Goal: Information Seeking & Learning: Check status

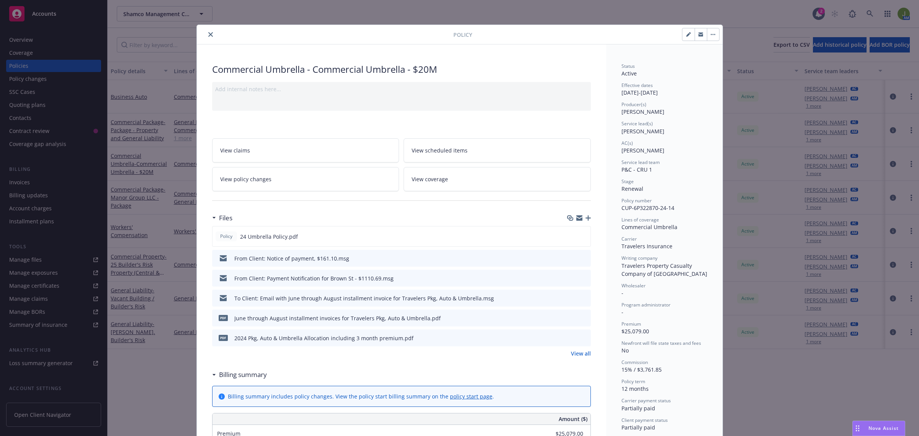
click at [208, 34] on icon "close" at bounding box center [210, 34] width 5 height 5
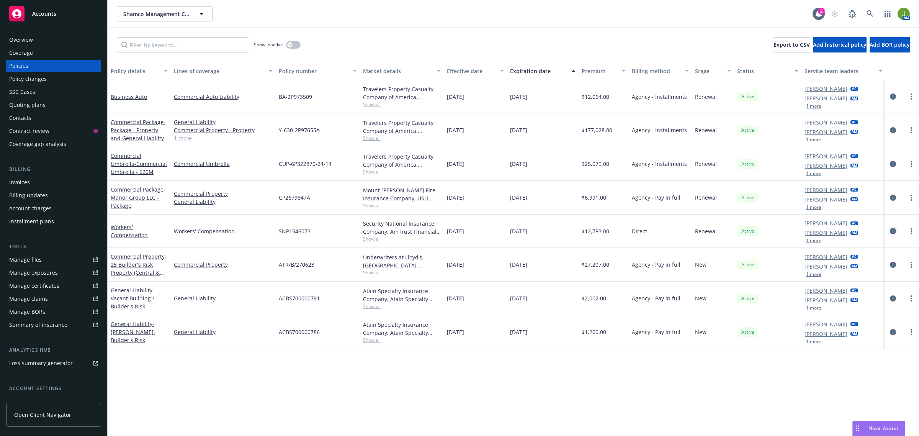
click at [894, 231] on icon "circleInformation" at bounding box center [893, 231] width 6 height 6
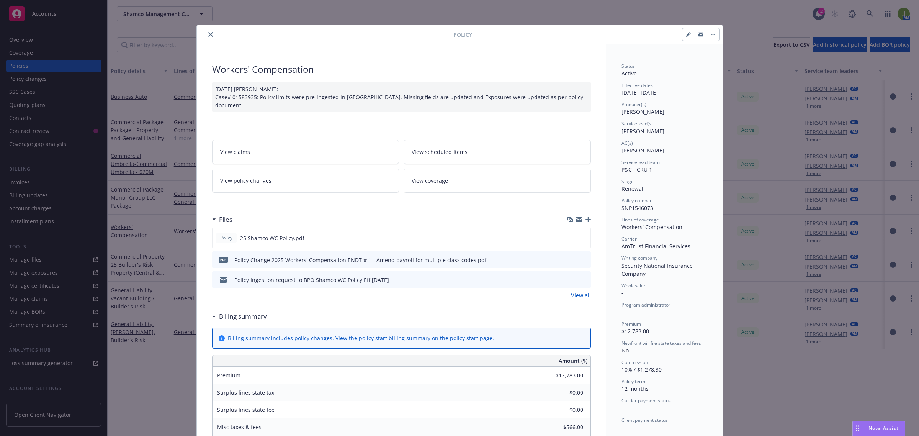
click at [571, 293] on link "View all" at bounding box center [581, 295] width 20 height 8
click at [208, 36] on icon "close" at bounding box center [210, 34] width 5 height 5
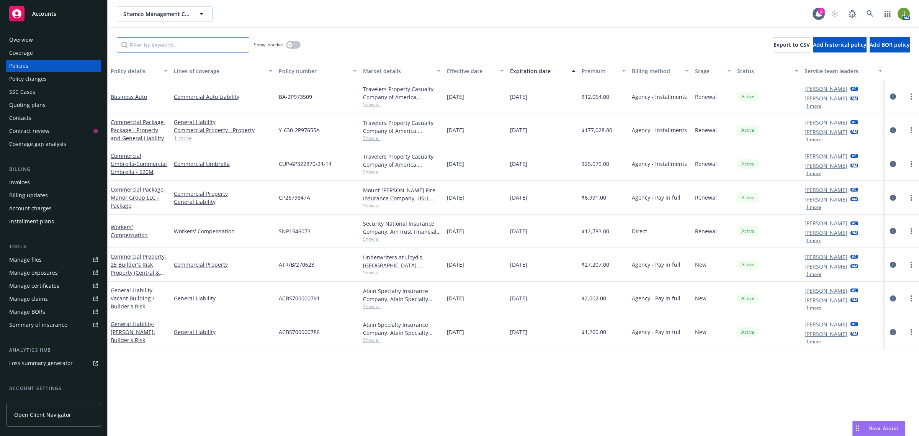
click at [196, 46] on input "Filter by keyword..." at bounding box center [183, 44] width 133 height 15
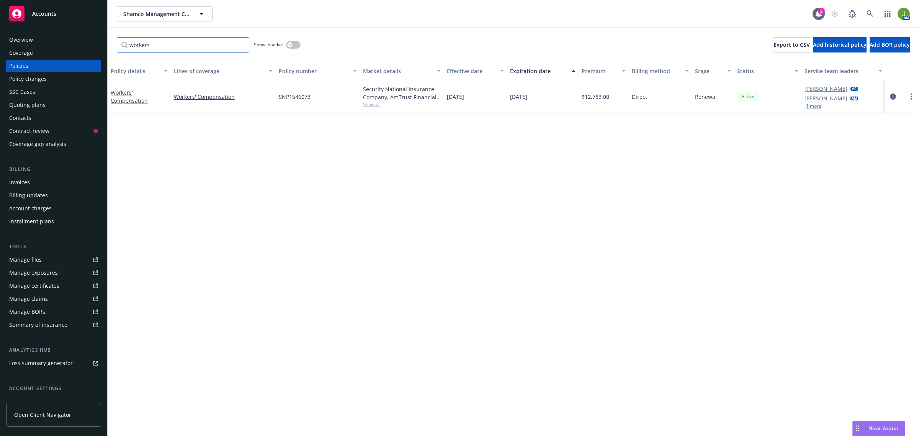
type input "workers"
click at [297, 47] on button "button" at bounding box center [293, 45] width 15 height 8
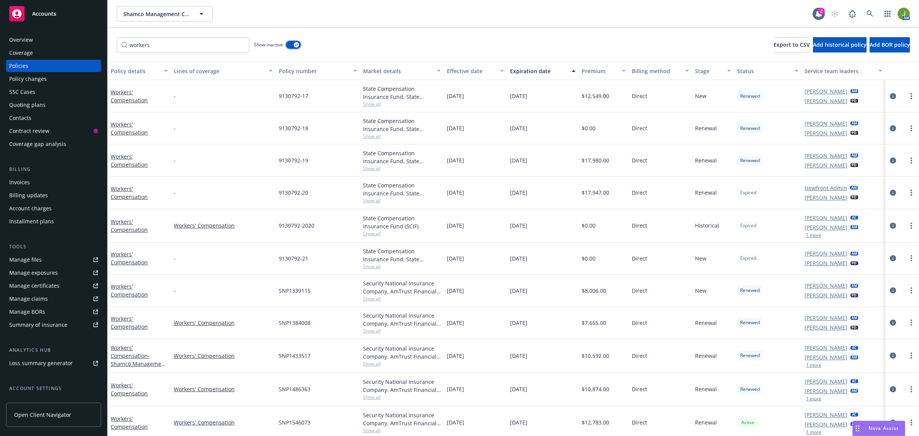
scroll to position [4, 0]
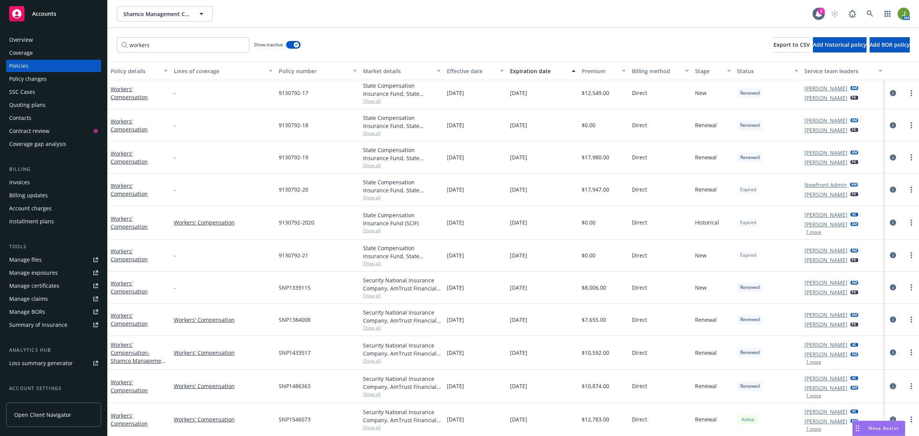
click at [890, 386] on icon "circleInformation" at bounding box center [893, 386] width 6 height 6
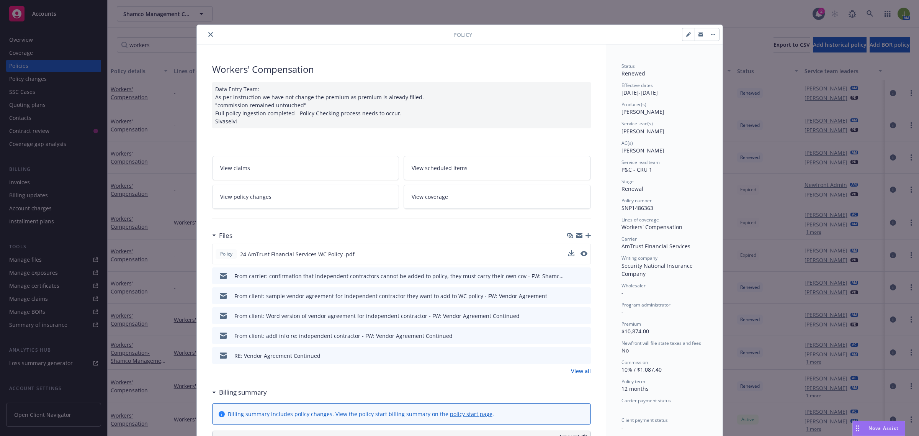
click at [581, 250] on button at bounding box center [584, 254] width 7 height 8
click at [581, 373] on link "View all" at bounding box center [581, 371] width 20 height 8
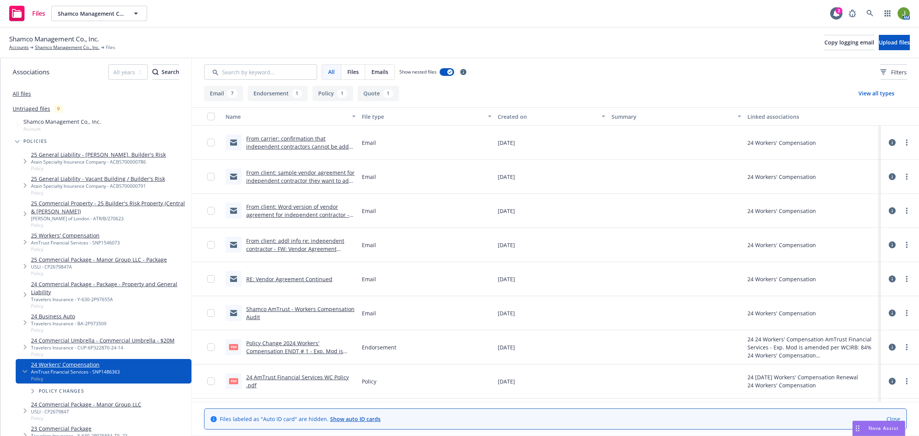
click at [286, 147] on link "From carrier: confirmation that independent contractors cannot be added to poli…" at bounding box center [300, 150] width 109 height 31
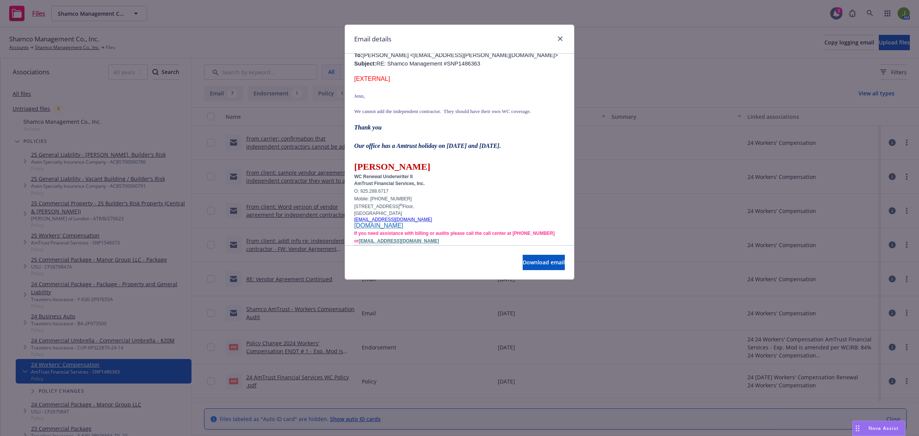
scroll to position [287, 0]
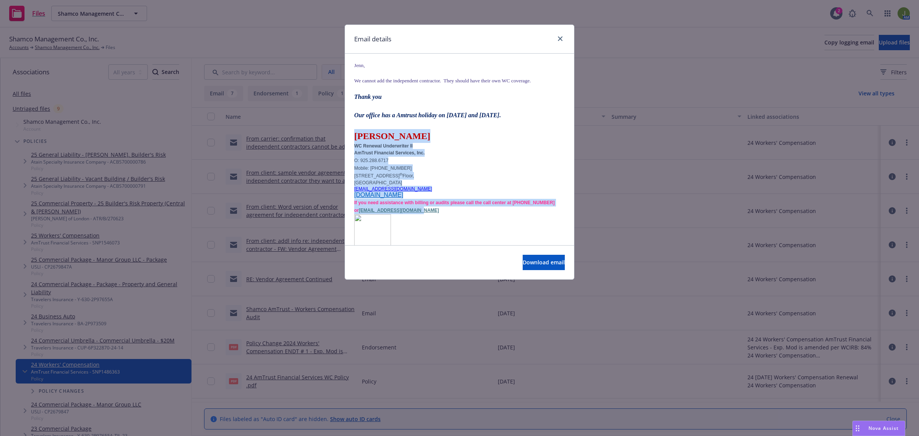
drag, startPoint x: 355, startPoint y: 154, endPoint x: 450, endPoint y: 231, distance: 121.8
copy div "Marifi Lim WC Renewal Underwriter II AmTrust Financial Services, Inc. O: 925.28…"
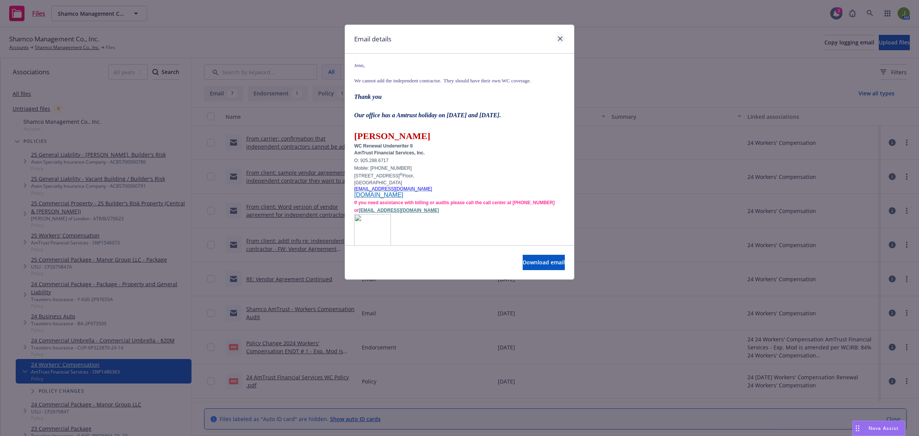
click at [557, 35] on div "Email details" at bounding box center [459, 39] width 229 height 29
click at [562, 36] on icon "close" at bounding box center [560, 38] width 5 height 5
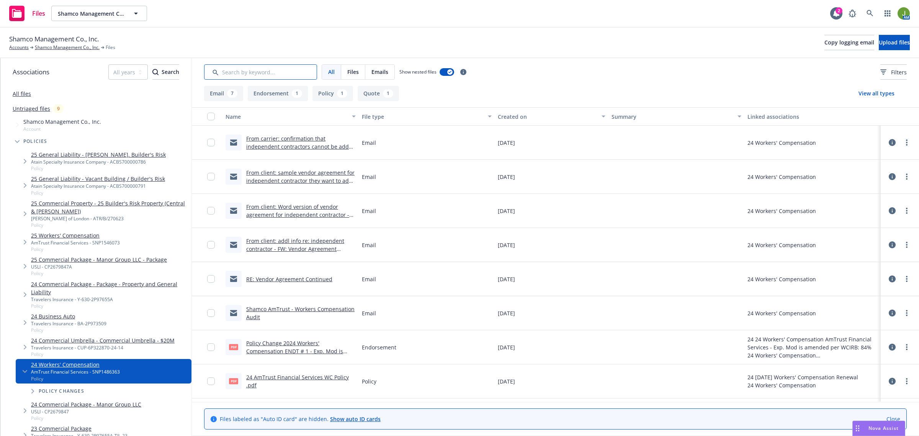
click at [227, 72] on input "Search by keyword..." at bounding box center [260, 71] width 113 height 15
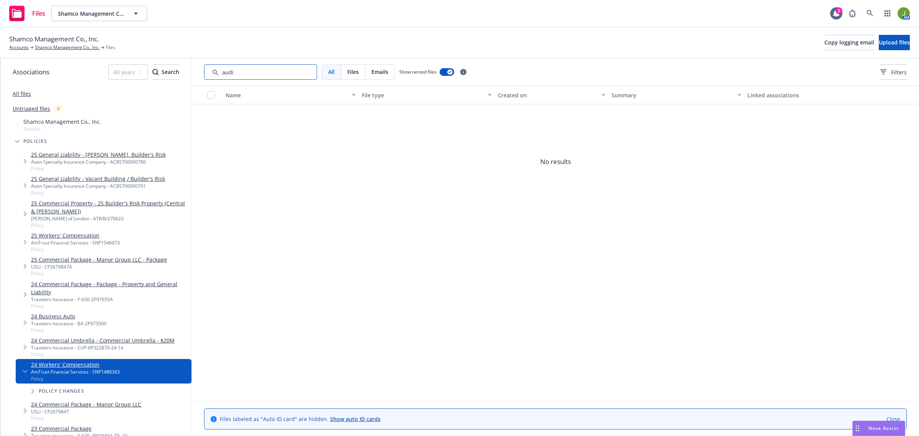
type input "audit"
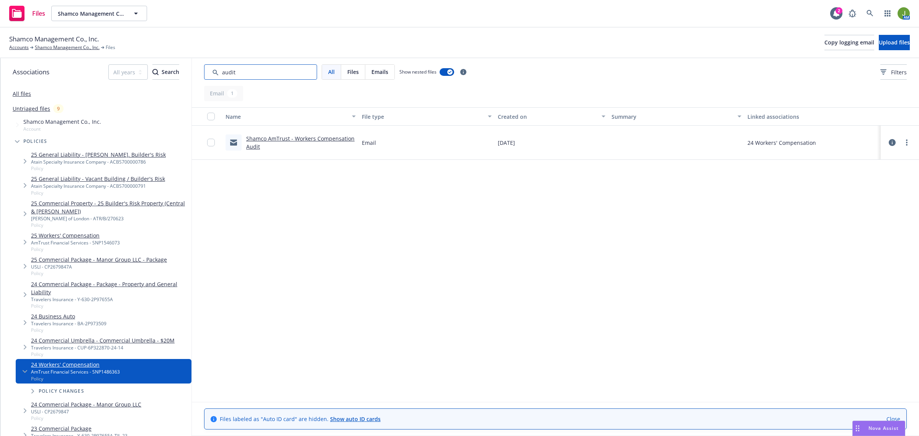
drag, startPoint x: 241, startPoint y: 70, endPoint x: 180, endPoint y: 55, distance: 63.2
click at [181, 57] on div "Shamco Management Co., Inc. Accounts Shamco Management Co., Inc. Files Copy log…" at bounding box center [459, 232] width 919 height 408
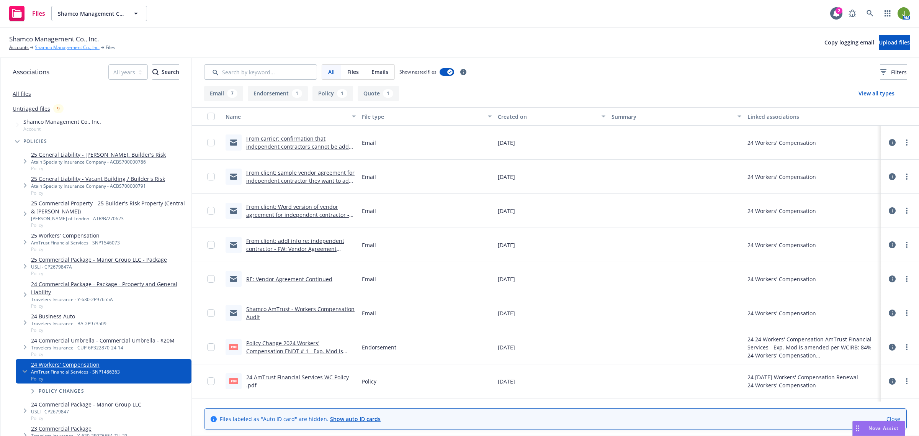
click at [71, 46] on link "Shamco Management Co., Inc." at bounding box center [67, 47] width 65 height 7
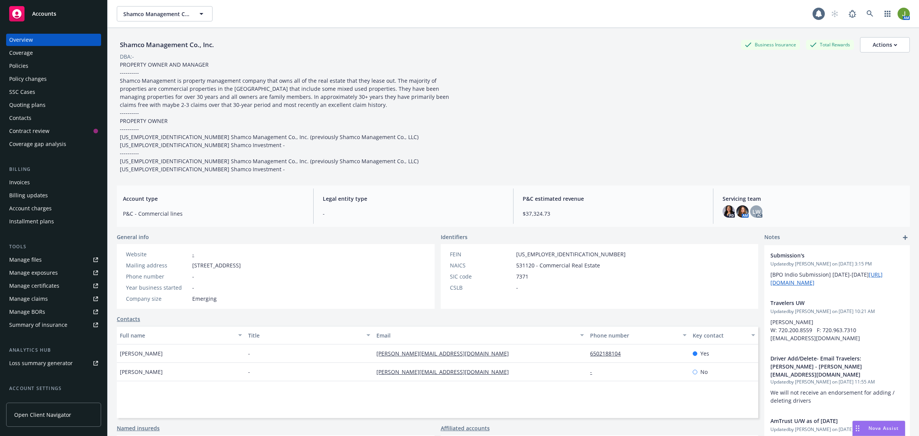
click at [38, 264] on div "Manage files" at bounding box center [25, 260] width 33 height 12
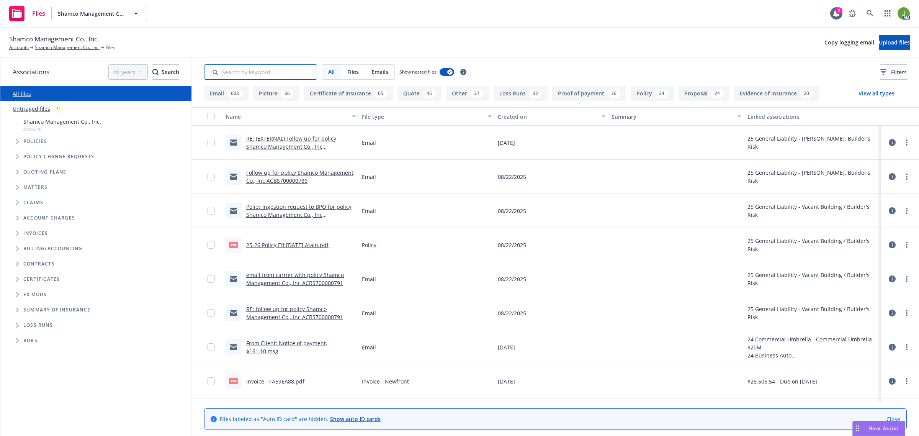
click at [270, 75] on input "Search by keyword..." at bounding box center [260, 71] width 113 height 15
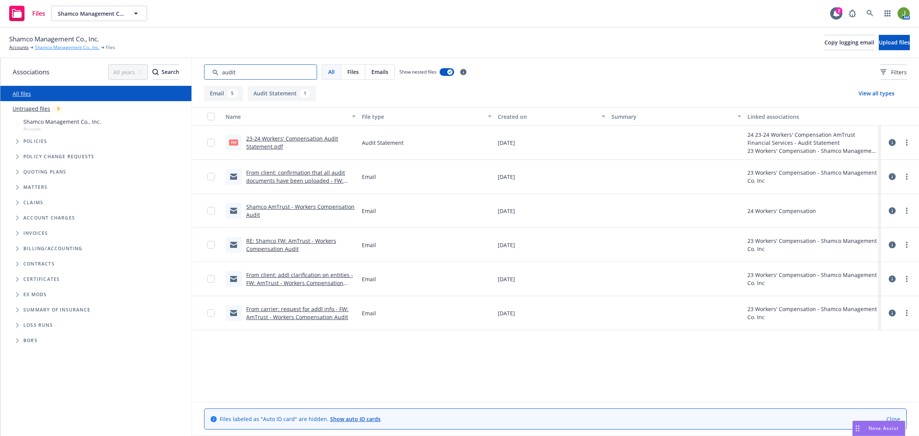
type input "audit"
click at [78, 46] on link "Shamco Management Co., Inc." at bounding box center [67, 47] width 65 height 7
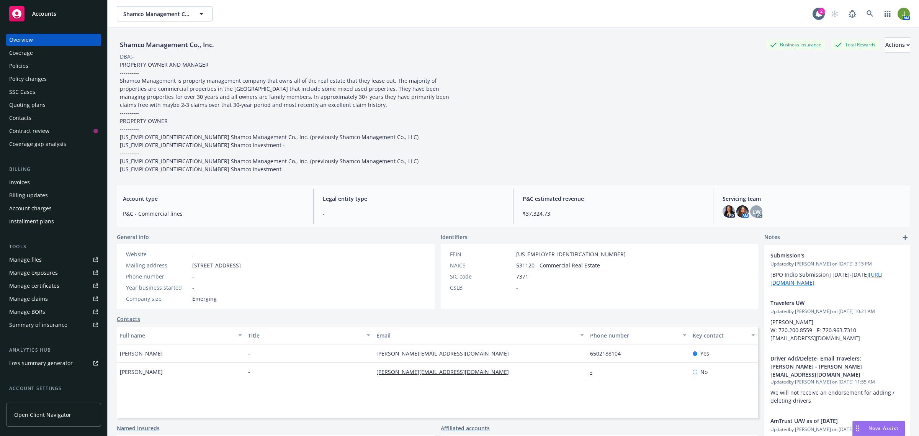
click at [24, 92] on div "SSC Cases" at bounding box center [22, 92] width 26 height 12
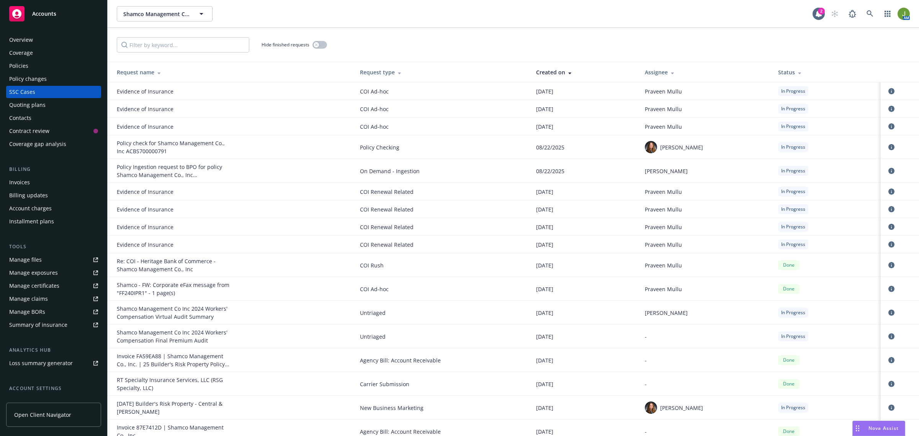
click at [778, 69] on div "Status" at bounding box center [826, 72] width 97 height 8
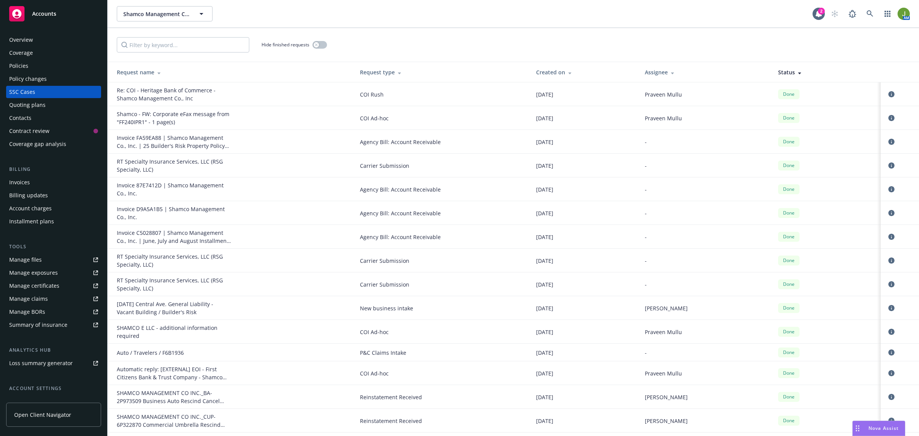
click at [780, 71] on div "Status" at bounding box center [826, 72] width 97 height 8
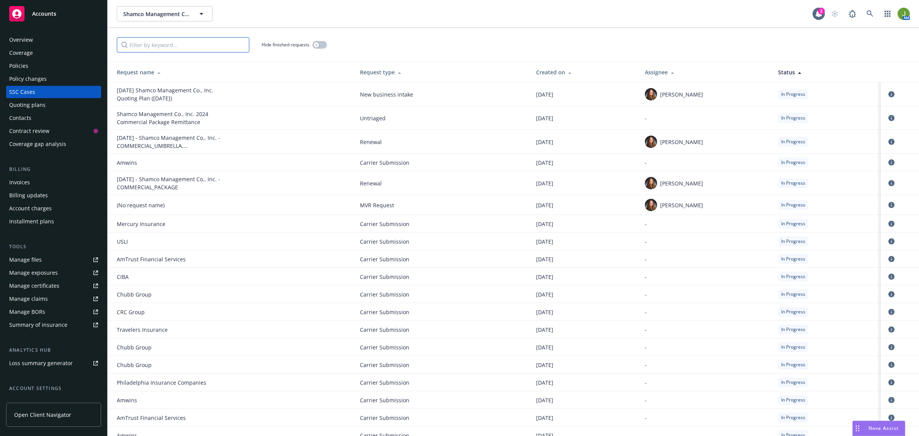
click at [163, 44] on input "Filter by keyword..." at bounding box center [183, 44] width 133 height 15
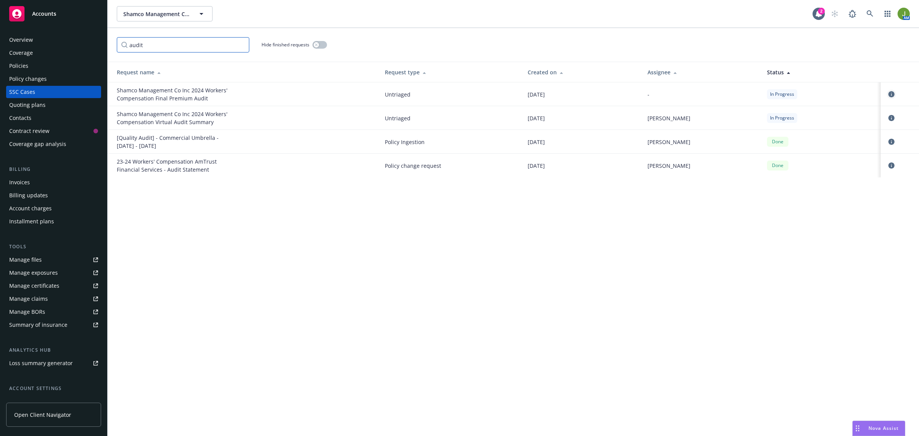
type input "audit"
click at [891, 96] on icon "circleInformation" at bounding box center [892, 94] width 6 height 6
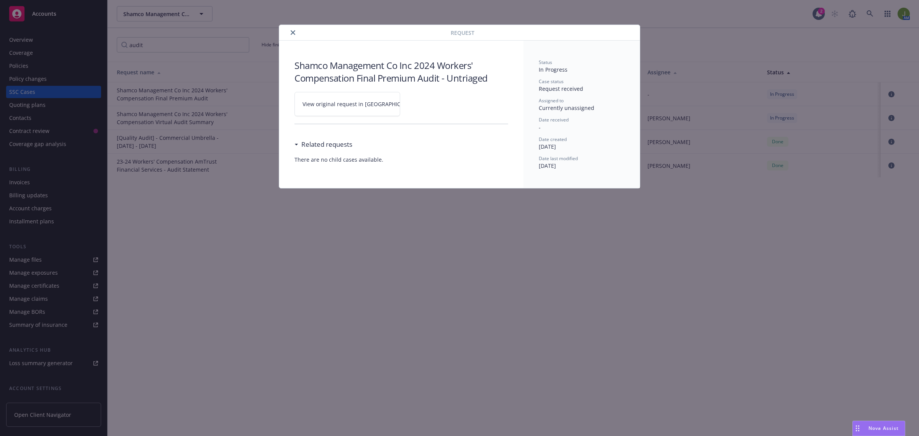
click at [362, 105] on span "View original request in SSC" at bounding box center [361, 104] width 116 height 8
click at [296, 31] on button "close" at bounding box center [292, 32] width 9 height 9
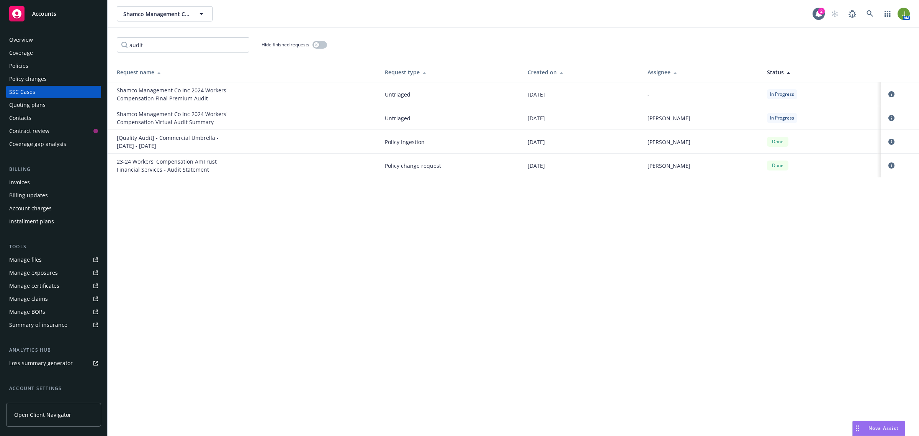
drag, startPoint x: 24, startPoint y: 64, endPoint x: 31, endPoint y: 62, distance: 7.8
click at [24, 64] on div "Policies" at bounding box center [18, 66] width 19 height 12
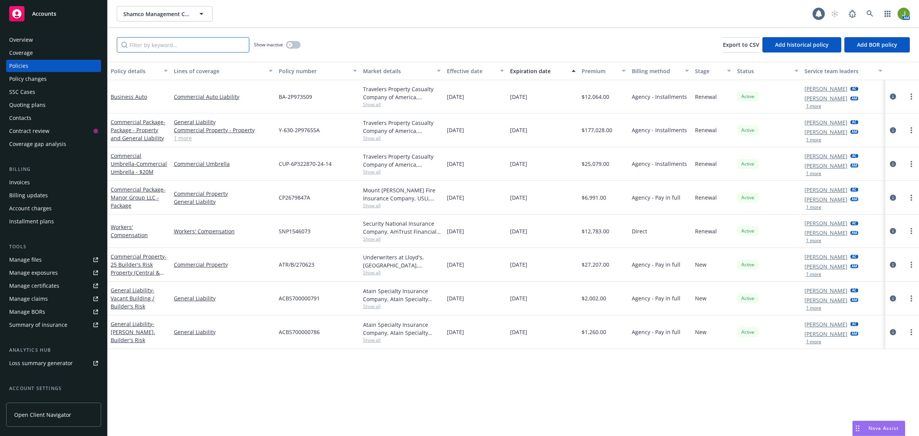
click at [206, 45] on input "Filter by keyword..." at bounding box center [183, 44] width 133 height 15
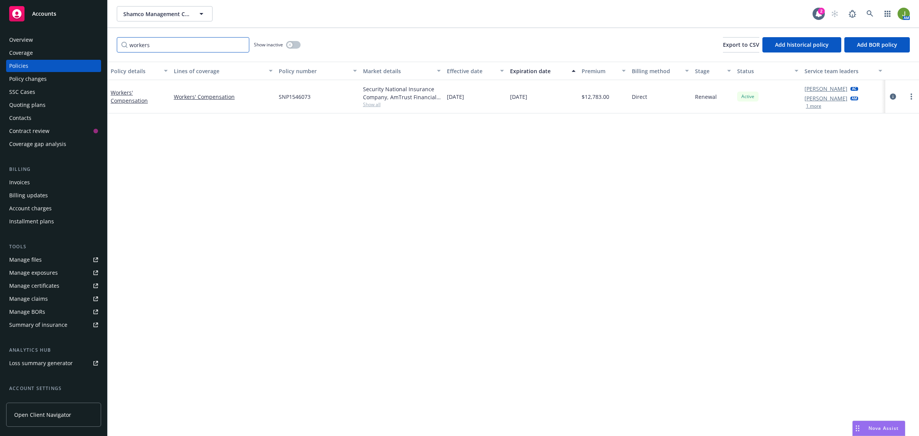
type input "workers"
click at [299, 43] on button "button" at bounding box center [293, 45] width 15 height 8
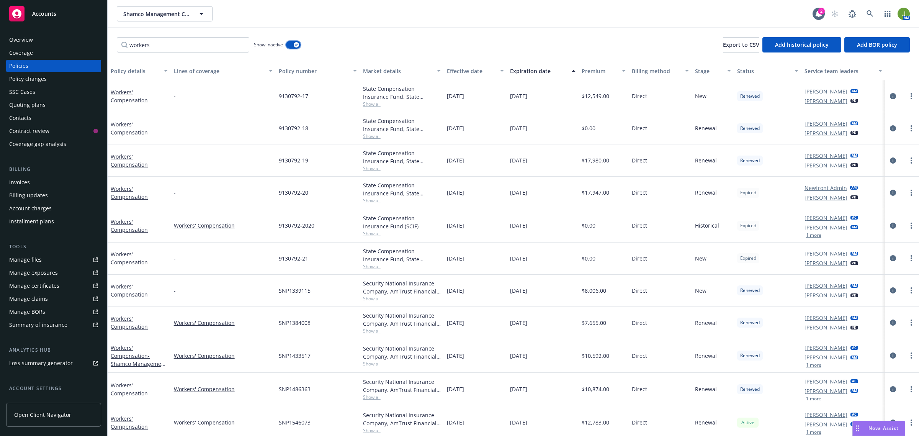
scroll to position [4, 0]
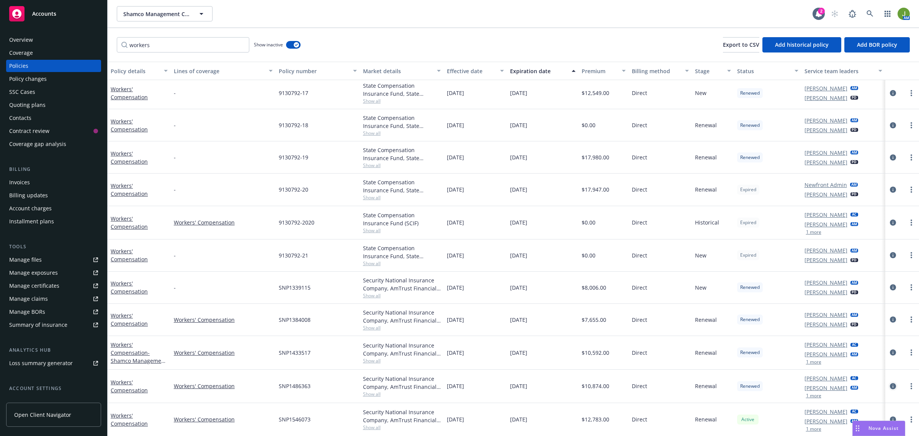
click at [890, 386] on icon "circleInformation" at bounding box center [893, 386] width 6 height 6
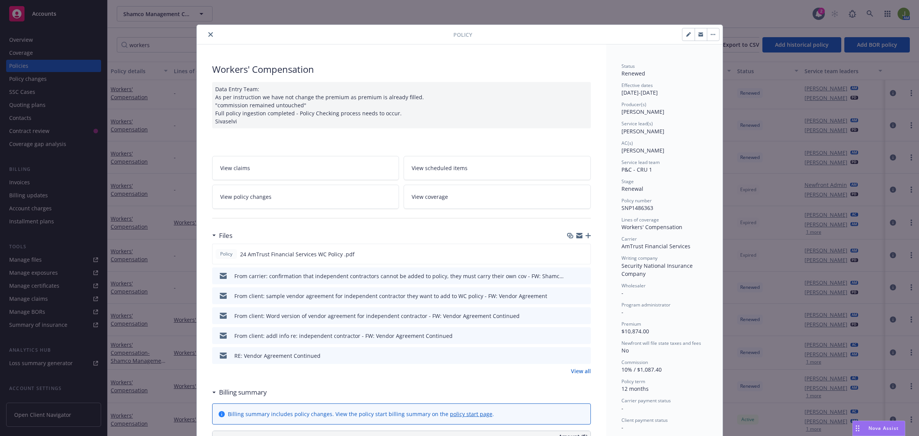
click at [314, 189] on link "View policy changes" at bounding box center [305, 197] width 187 height 24
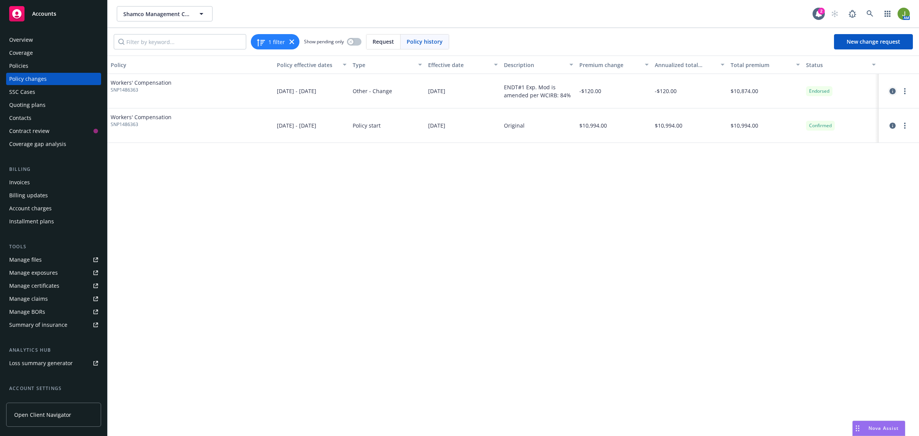
click at [893, 90] on icon "circleInformation" at bounding box center [893, 91] width 6 height 6
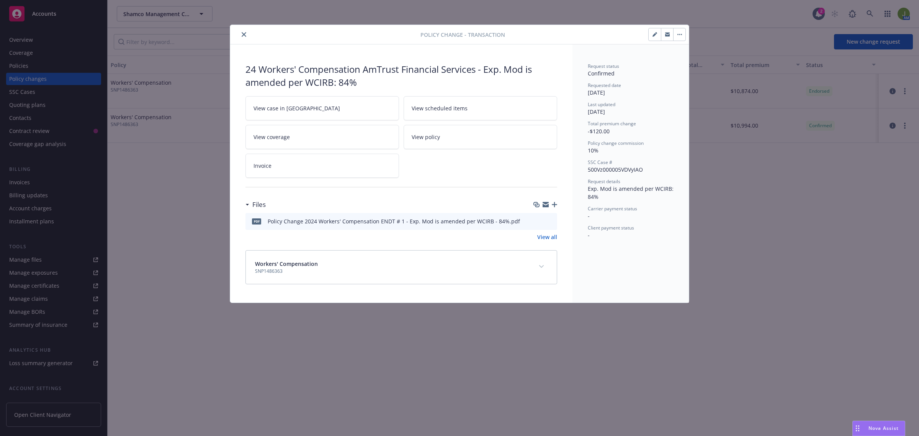
click at [551, 219] on icon "preview file" at bounding box center [550, 220] width 7 height 5
click at [566, 28] on div at bounding box center [595, 34] width 181 height 13
click at [246, 35] on icon "close" at bounding box center [244, 34] width 5 height 5
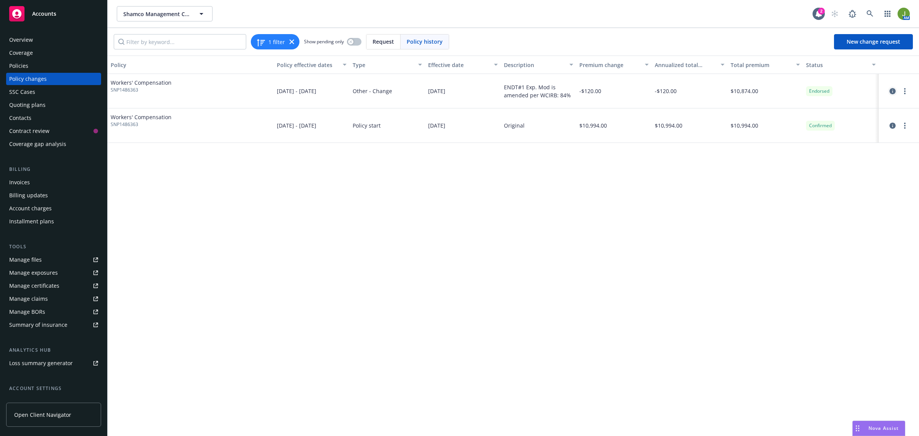
click at [896, 90] on link "circleInformation" at bounding box center [892, 91] width 9 height 9
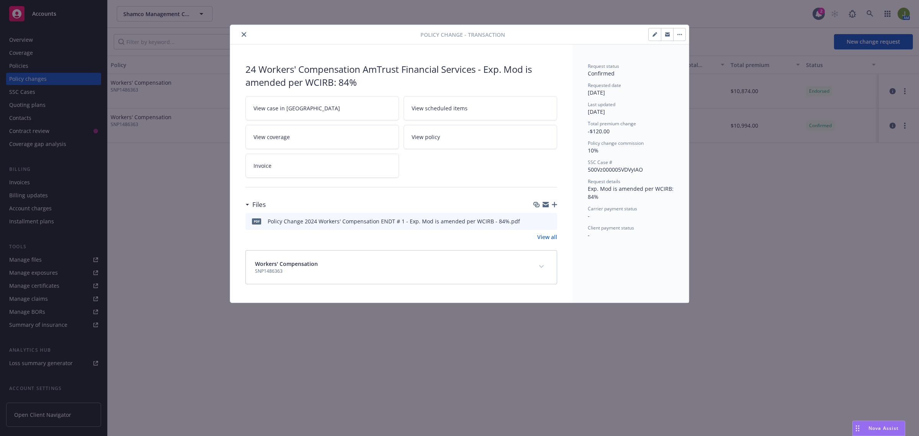
click at [242, 39] on button "close" at bounding box center [243, 34] width 9 height 9
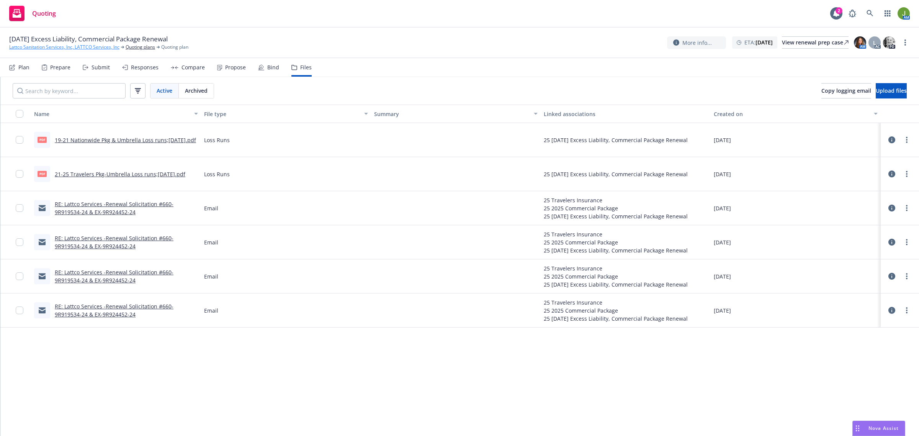
click at [110, 45] on link "Lattco Sanitation Services, Inc, LATTCO Services, Inc" at bounding box center [64, 47] width 110 height 7
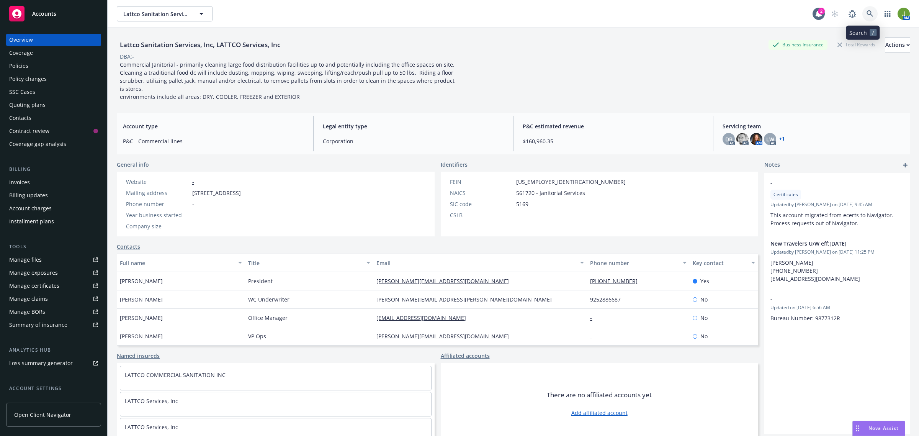
click at [867, 14] on icon at bounding box center [870, 13] width 7 height 7
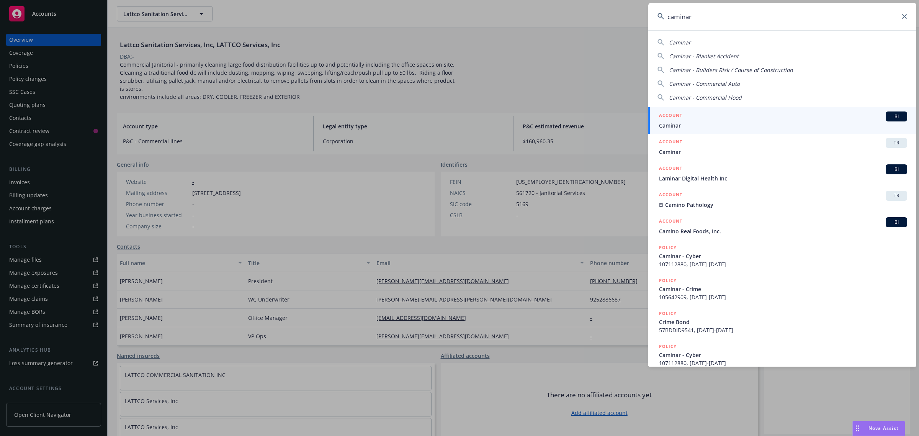
type input "caminar"
click at [700, 125] on span "Caminar" at bounding box center [783, 125] width 248 height 8
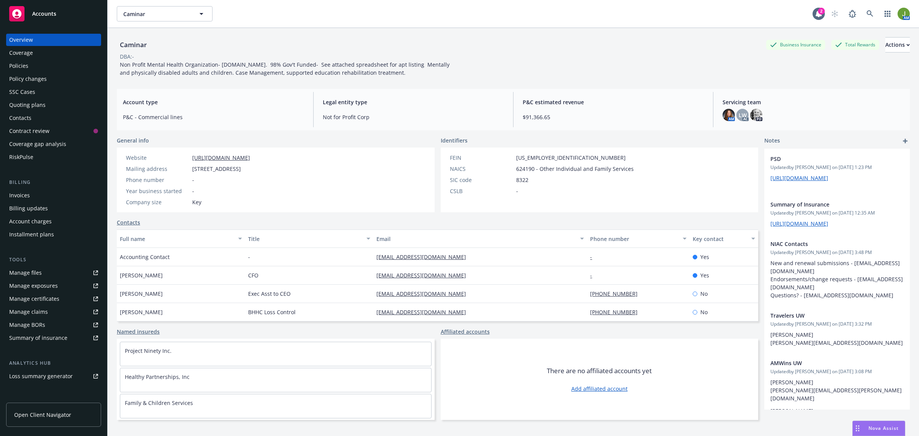
click at [43, 271] on link "Manage files" at bounding box center [53, 273] width 95 height 12
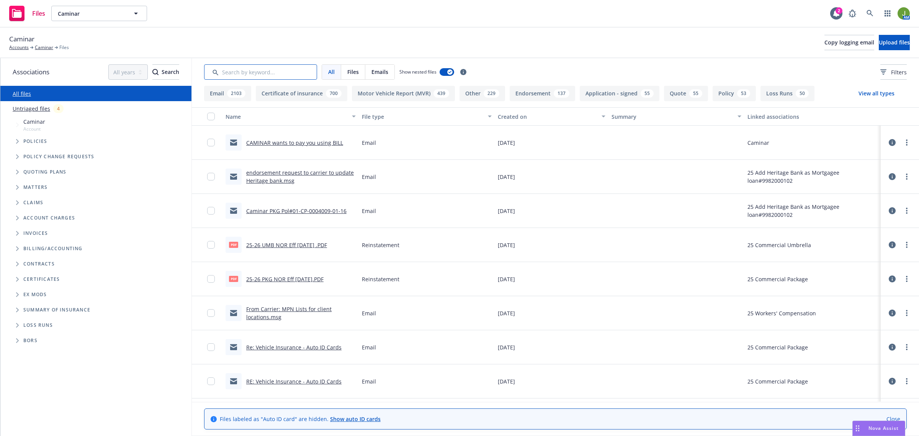
click at [246, 73] on input "Search by keyword..." at bounding box center [260, 71] width 113 height 15
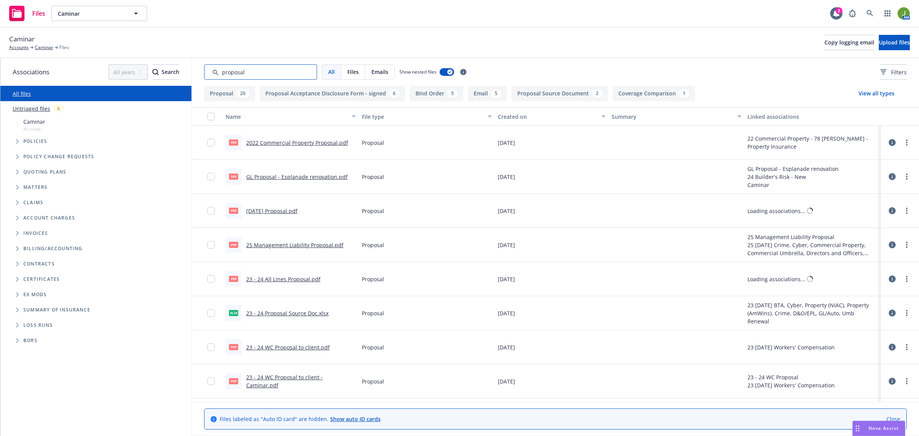
type input "proposal"
click at [518, 114] on div "Created on" at bounding box center [547, 117] width 99 height 8
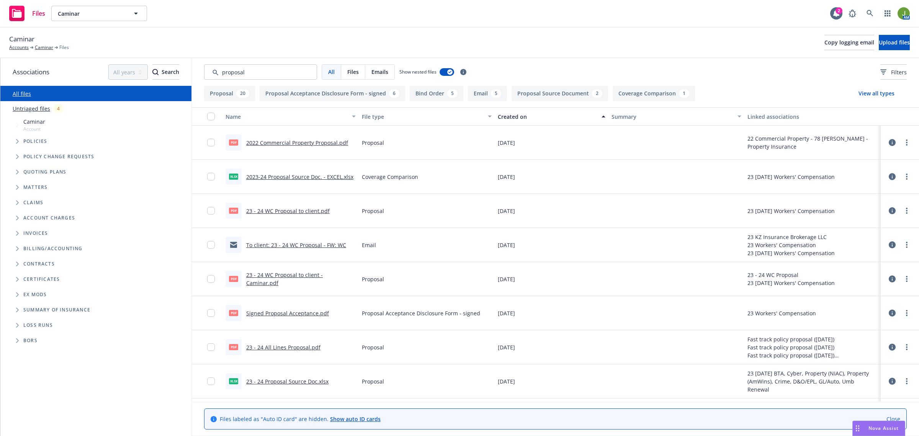
click at [518, 114] on div "Created on" at bounding box center [547, 117] width 99 height 8
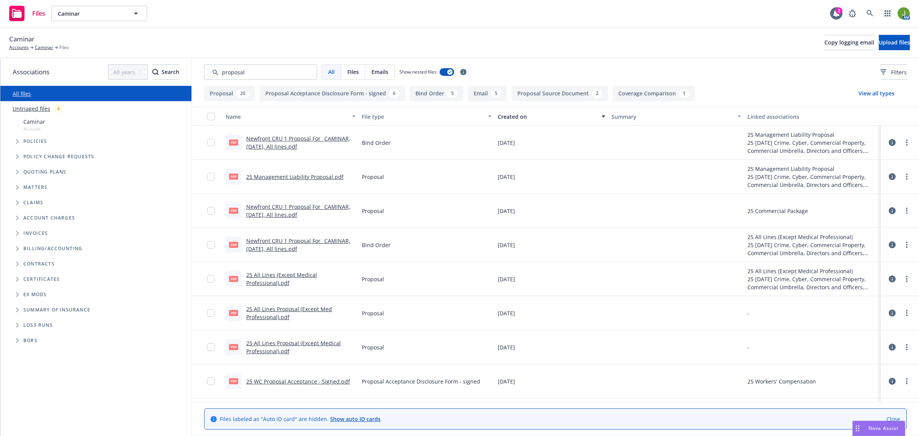
click at [270, 145] on link "Newfront CRU 1 Proposal For_ CAMINAR, [DATE], All lines.pdf" at bounding box center [298, 142] width 104 height 15
drag, startPoint x: 257, startPoint y: 75, endPoint x: 161, endPoint y: 70, distance: 96.7
click at [180, 74] on div "Associations All years 2027 2026 2025 2024 2023 2022 2021 2020 2019 2018 2017 2…" at bounding box center [459, 247] width 919 height 378
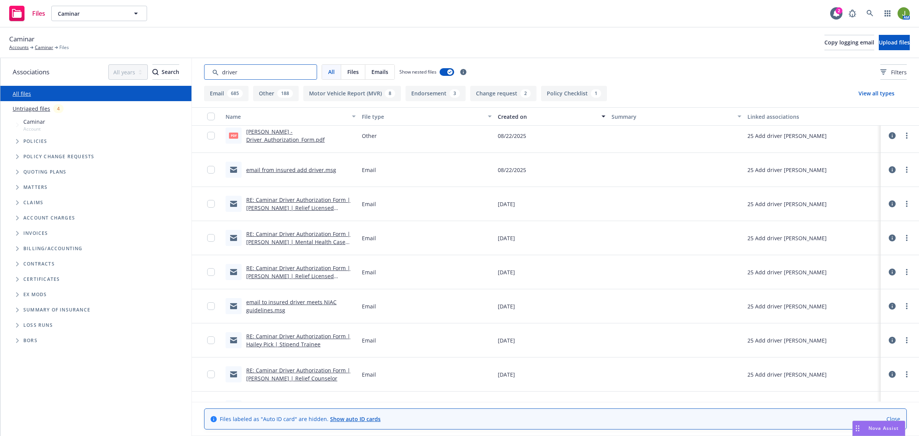
scroll to position [287, 0]
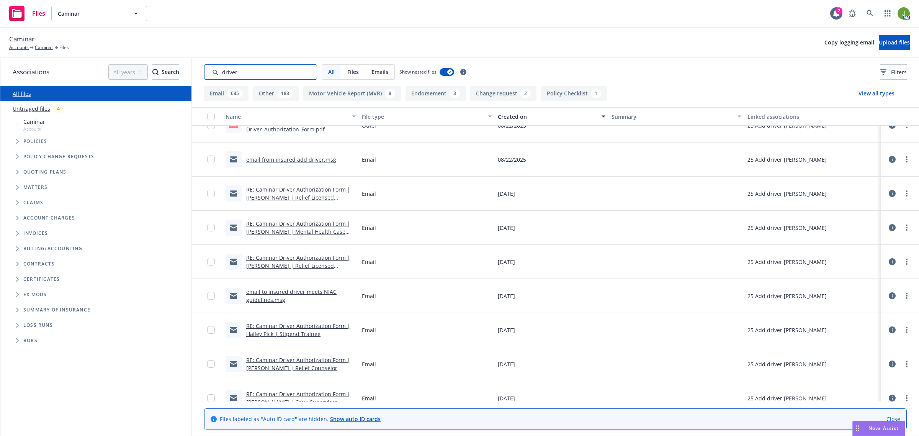
type input "driver"
click at [300, 293] on link "email to insured driver meets NIAC guidelines.msg" at bounding box center [291, 295] width 90 height 15
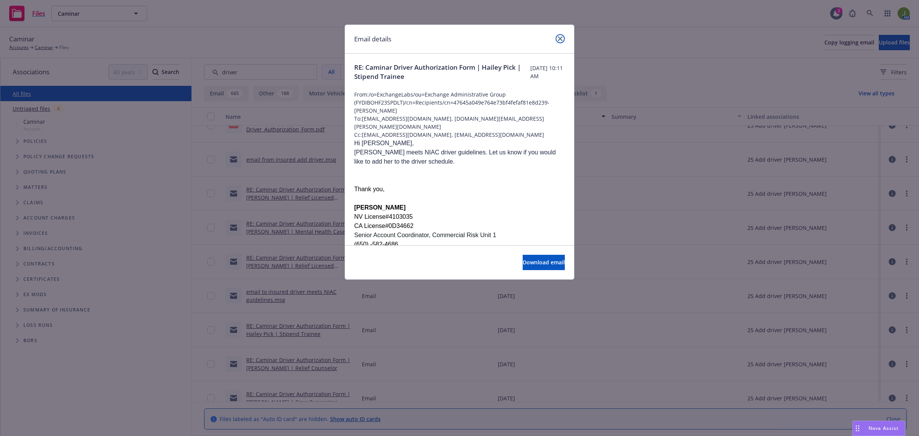
click at [562, 39] on icon "close" at bounding box center [560, 38] width 5 height 5
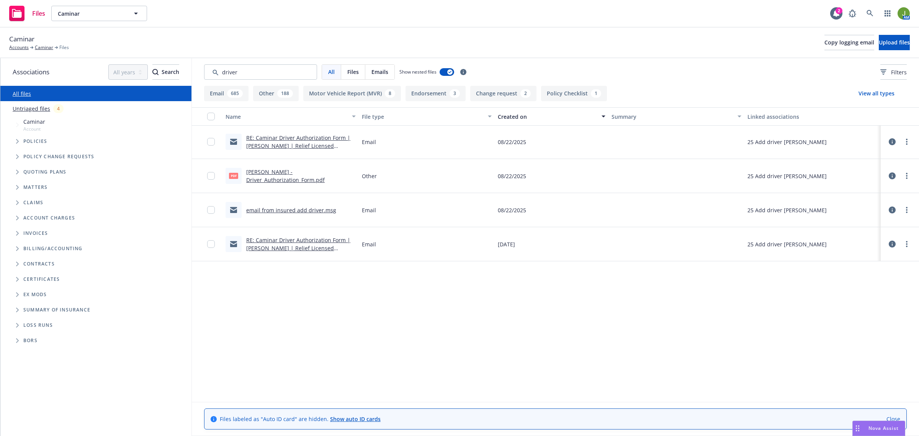
scroll to position [0, 0]
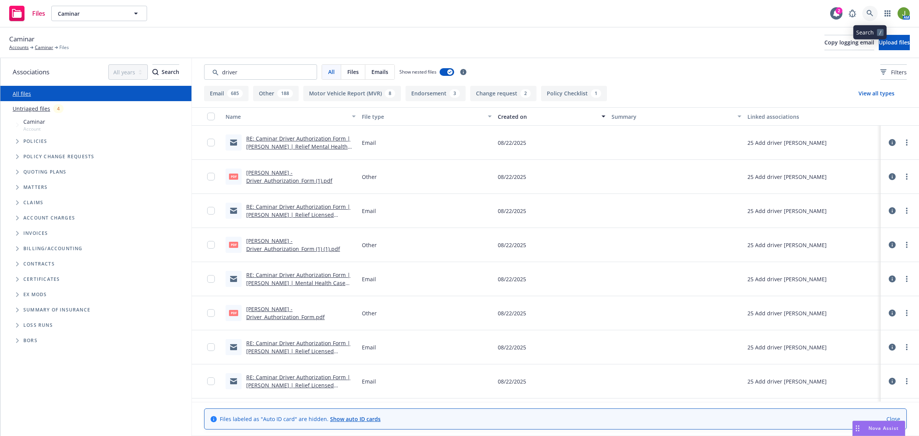
click at [877, 15] on link at bounding box center [870, 13] width 15 height 15
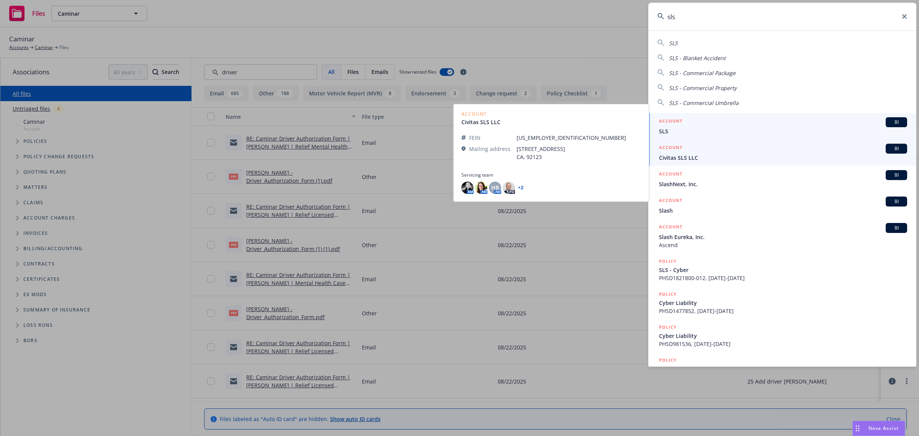
type input "sls"
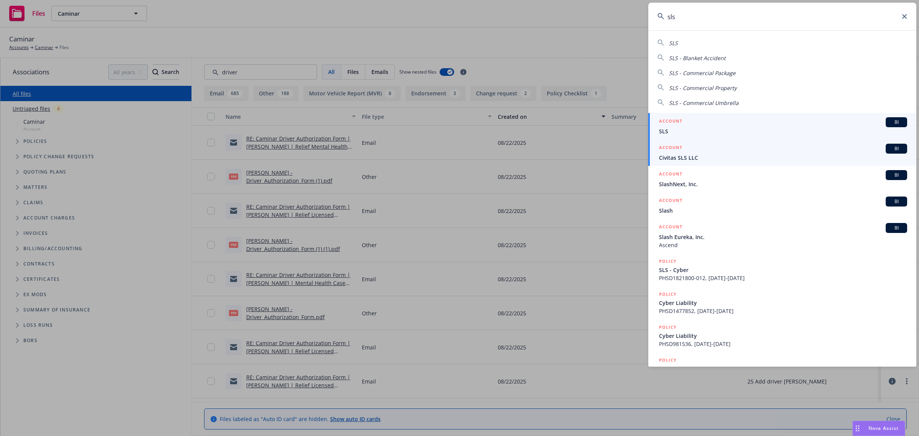
click at [709, 129] on span "SLS" at bounding box center [783, 131] width 248 height 8
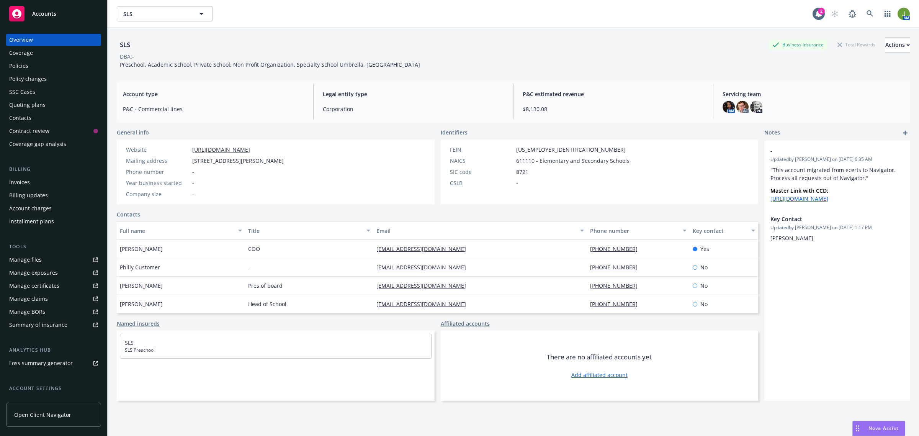
click at [39, 63] on div "Policies" at bounding box center [53, 66] width 89 height 12
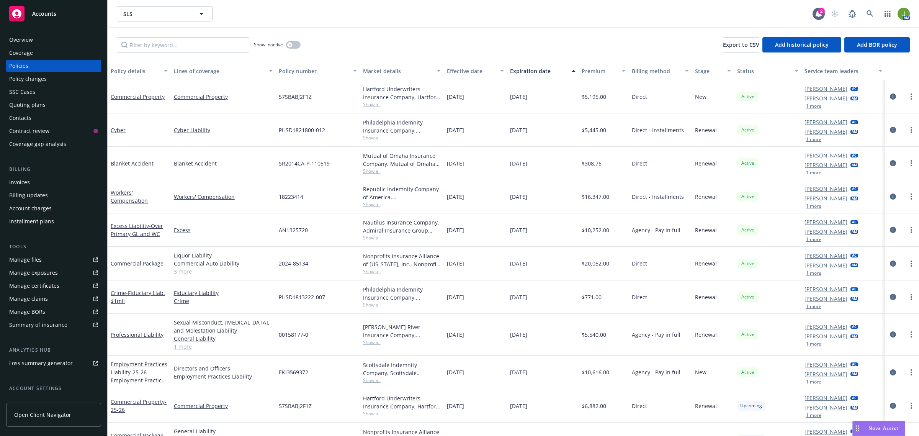
click at [51, 103] on div "Quoting plans" at bounding box center [53, 105] width 89 height 12
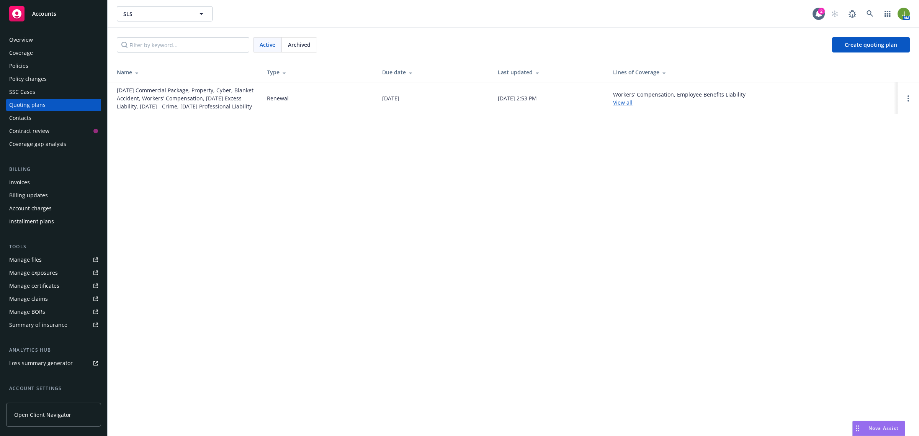
click at [142, 94] on link "[DATE] Commercial Package, Property, Cyber, Blanket Accident, Workers' Compensa…" at bounding box center [186, 98] width 138 height 24
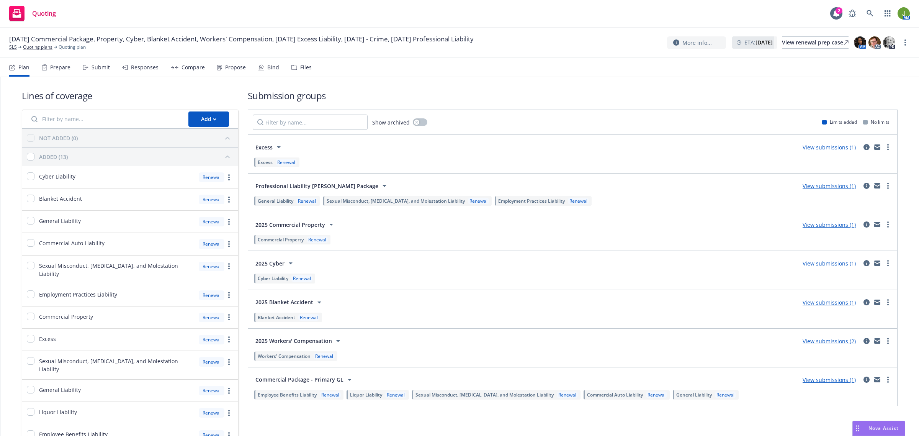
click at [818, 184] on link "View submissions (1)" at bounding box center [829, 185] width 53 height 7
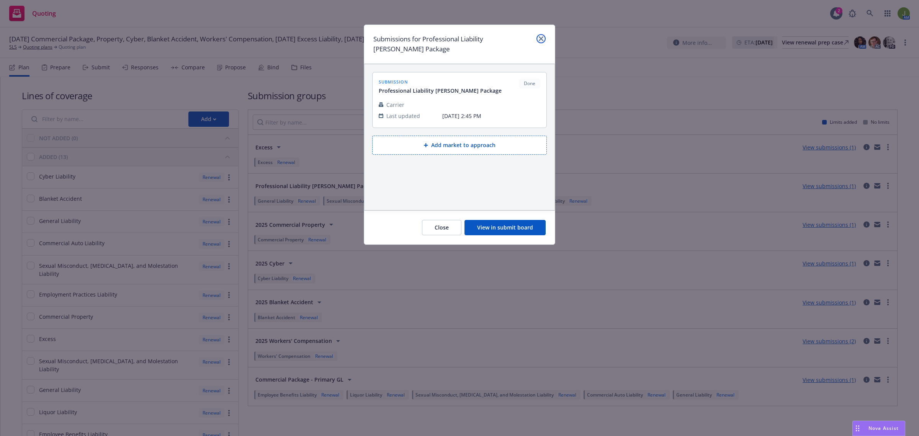
click at [541, 39] on icon "close" at bounding box center [541, 38] width 5 height 5
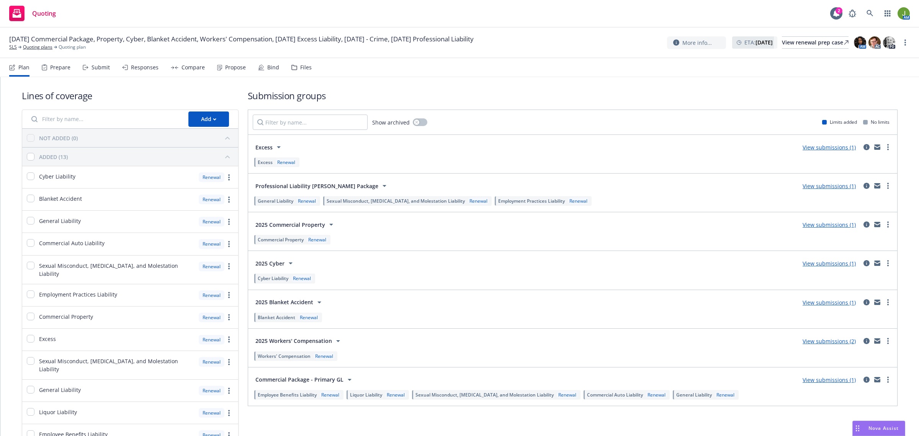
click at [831, 188] on link "View submissions (1)" at bounding box center [829, 185] width 53 height 7
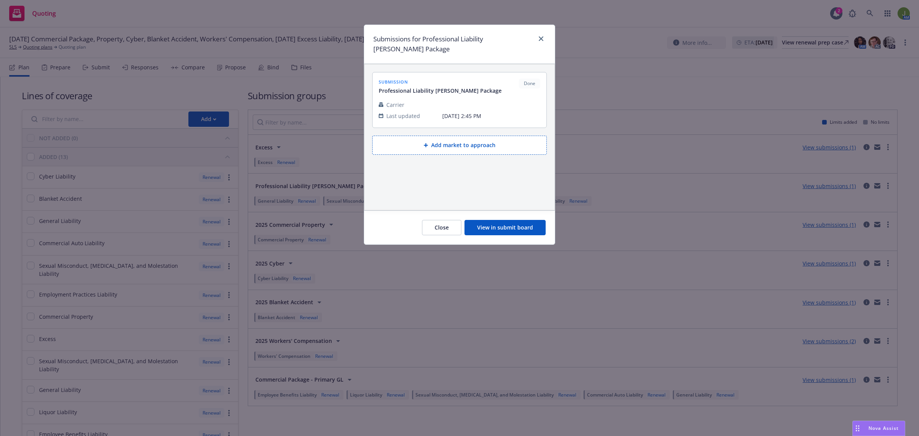
click at [529, 221] on button "View in submit board" at bounding box center [505, 227] width 81 height 15
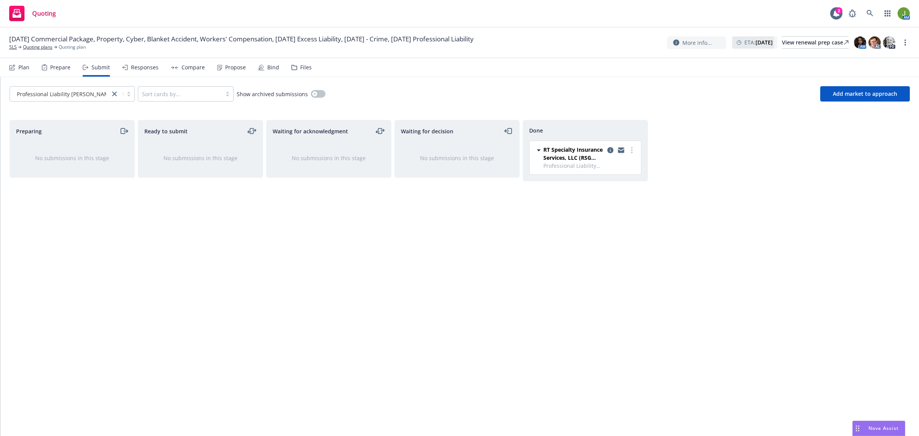
click at [617, 149] on link "copy logging email" at bounding box center [621, 150] width 9 height 9
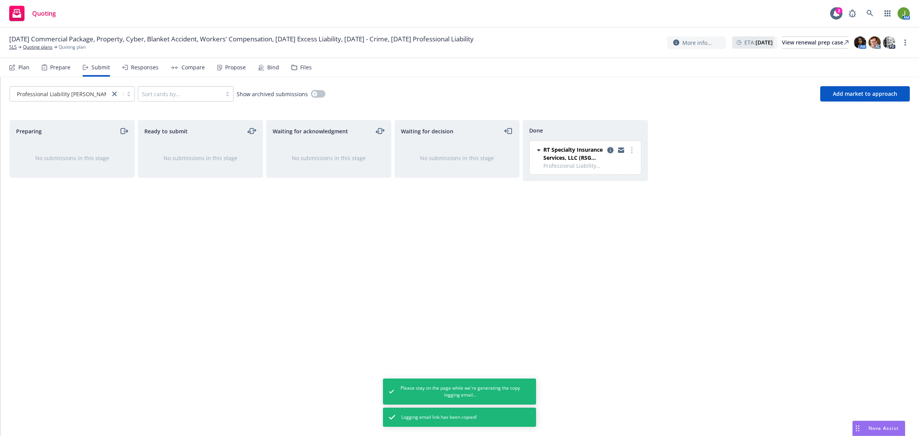
click at [611, 147] on icon "copy logging email" at bounding box center [611, 150] width 6 height 6
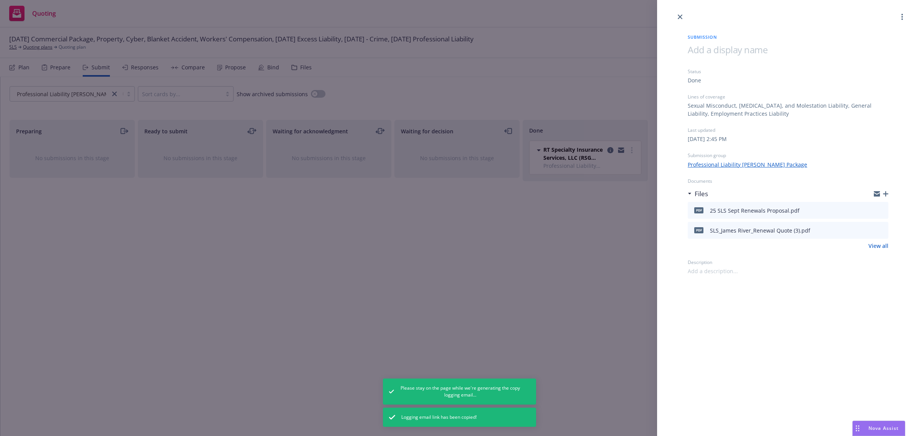
click at [880, 230] on icon "preview file" at bounding box center [881, 229] width 7 height 5
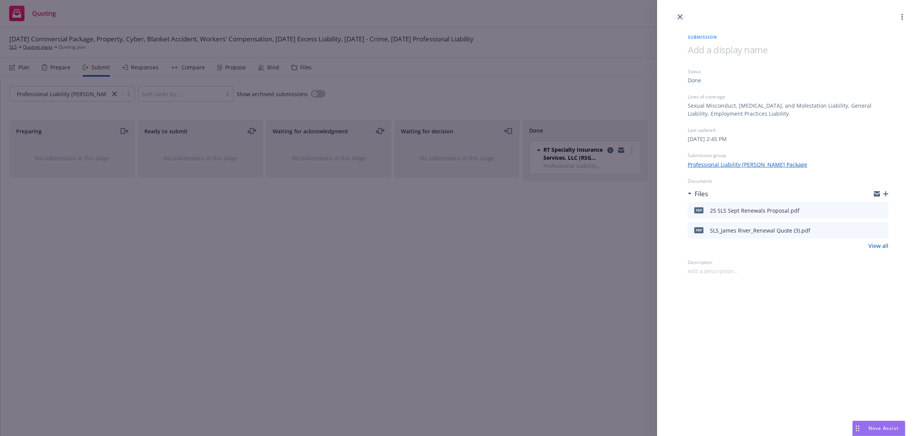
click at [678, 16] on icon "close" at bounding box center [680, 17] width 5 height 5
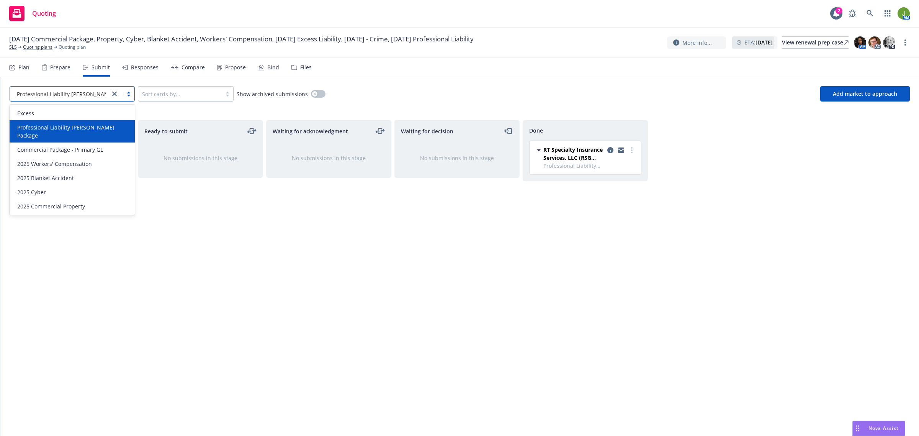
click at [97, 96] on span "Professional Liability SAM Package" at bounding box center [77, 94] width 120 height 8
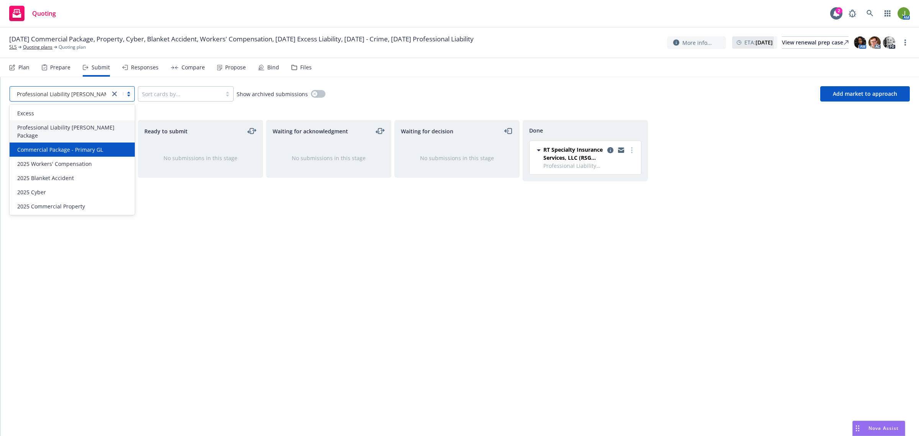
click at [91, 146] on div "Commercial Package - Primary GL" at bounding box center [72, 149] width 125 height 14
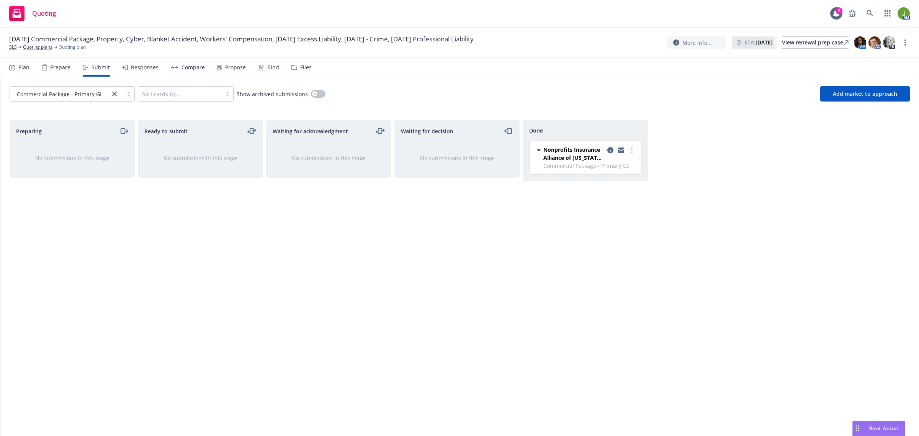
click at [612, 151] on icon "copy logging email" at bounding box center [611, 150] width 6 height 6
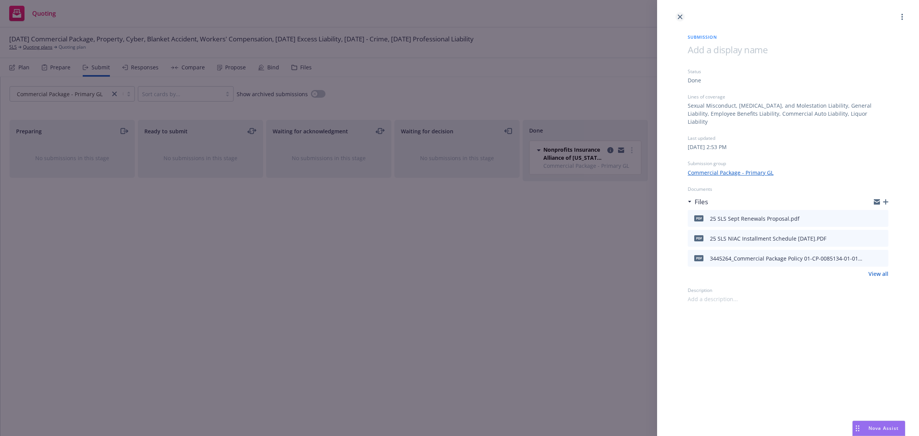
click at [681, 17] on icon "close" at bounding box center [680, 17] width 5 height 5
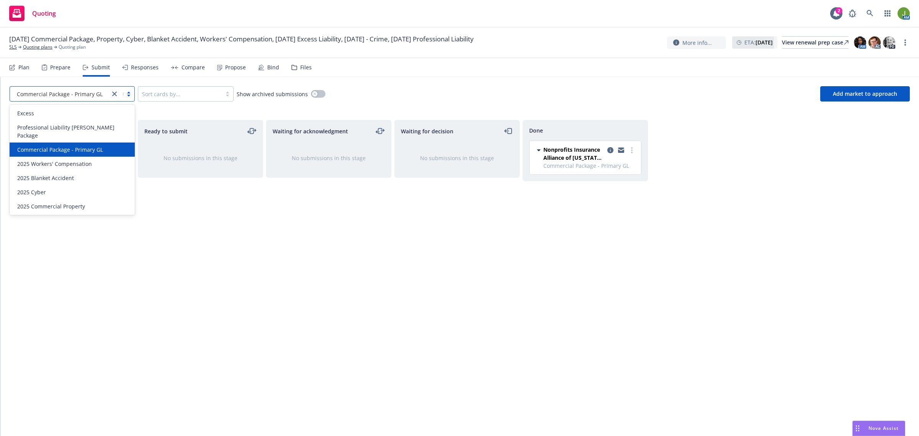
click at [67, 146] on span "Commercial Package - Primary GL" at bounding box center [60, 150] width 86 height 8
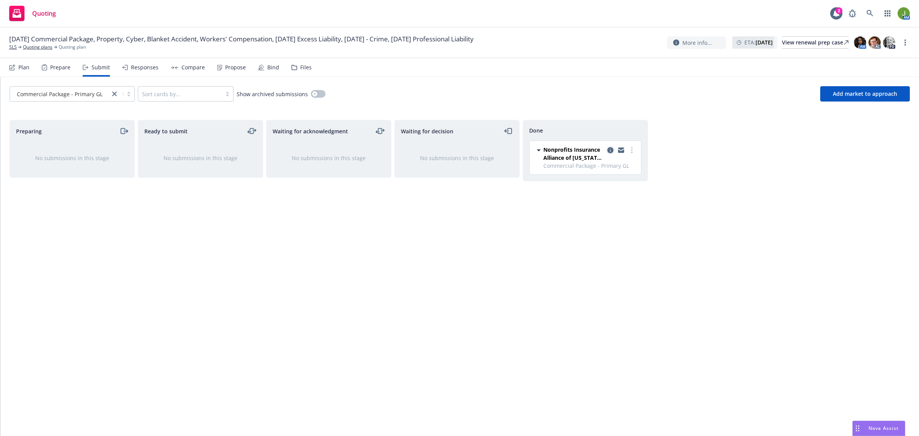
click at [610, 150] on icon "copy logging email" at bounding box center [611, 150] width 6 height 6
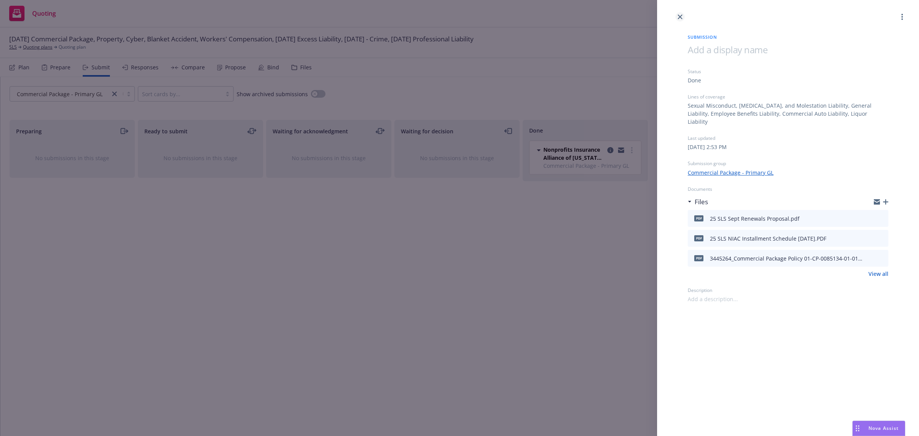
click at [681, 18] on icon "close" at bounding box center [680, 17] width 5 height 5
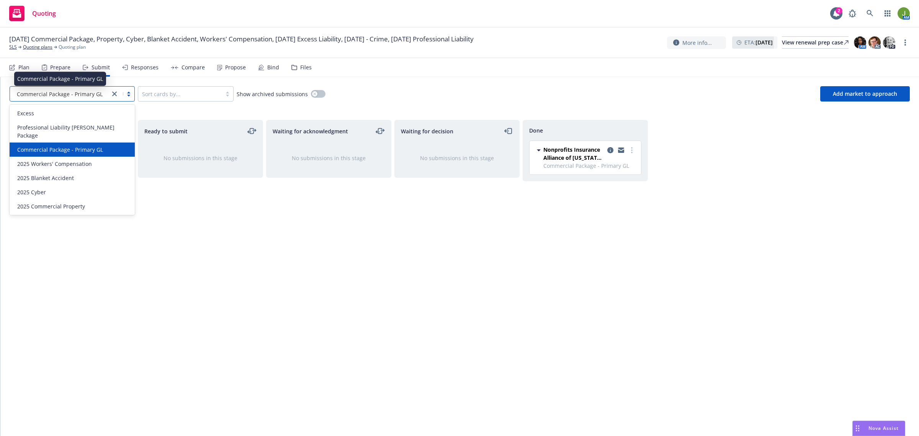
click at [74, 94] on span "Commercial Package - Primary GL" at bounding box center [60, 94] width 86 height 8
click at [365, 108] on div "option Commercial Package - Primary GL selected, 3 of 7. 7 results available. U…" at bounding box center [459, 94] width 919 height 34
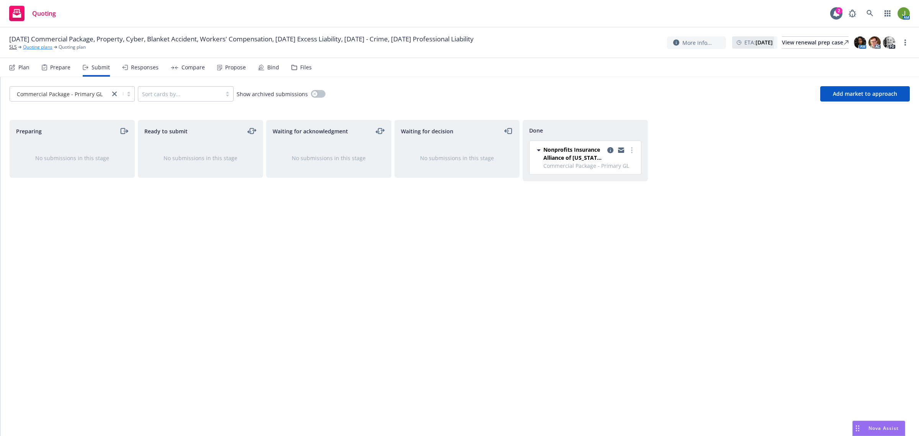
click at [41, 48] on link "Quoting plans" at bounding box center [37, 47] width 29 height 7
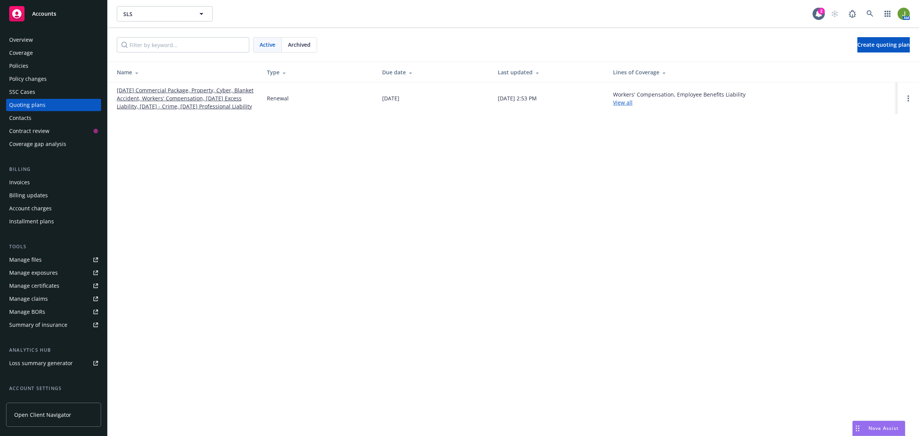
click at [213, 103] on link "[DATE] Commercial Package, Property, Cyber, Blanket Accident, Workers' Compensa…" at bounding box center [186, 98] width 138 height 24
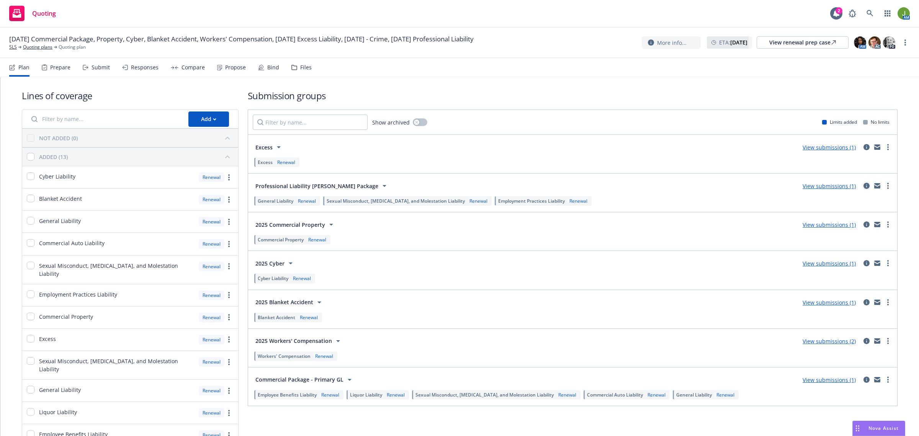
click at [864, 185] on icon "circleInformation" at bounding box center [867, 186] width 6 height 6
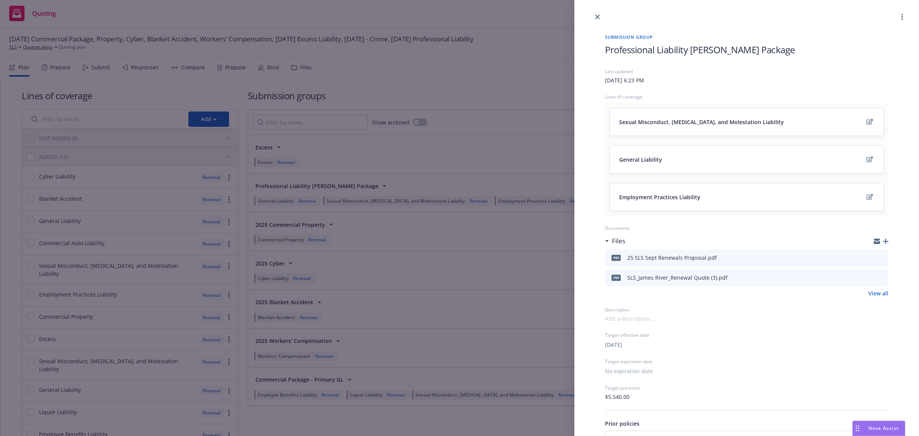
click at [878, 278] on icon "preview file" at bounding box center [881, 277] width 7 height 5
click at [600, 15] on link "close" at bounding box center [597, 16] width 9 height 9
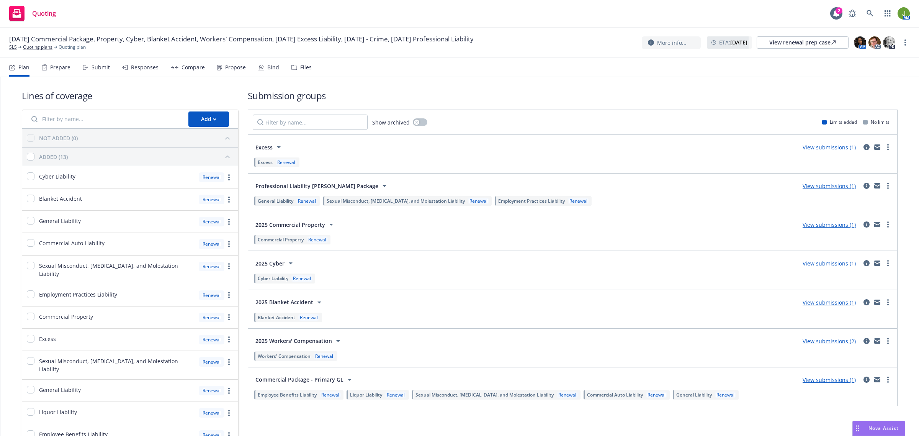
click at [861, 10] on div "AM" at bounding box center [877, 13] width 65 height 15
click at [871, 14] on icon at bounding box center [870, 13] width 7 height 7
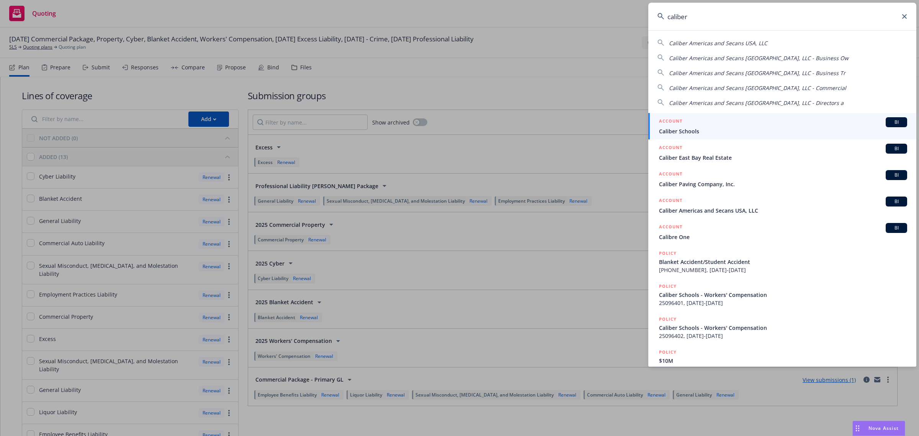
type input "caliber"
click at [709, 123] on div "ACCOUNT BI" at bounding box center [783, 122] width 248 height 10
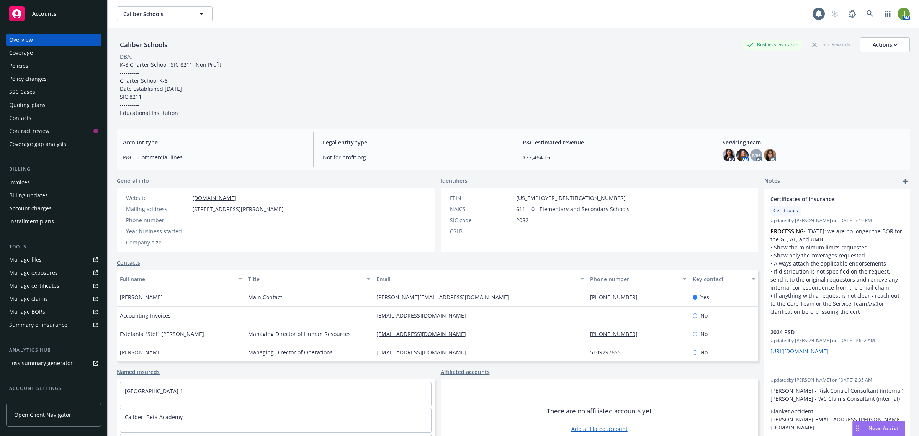
click at [44, 66] on div "Policies" at bounding box center [53, 66] width 89 height 12
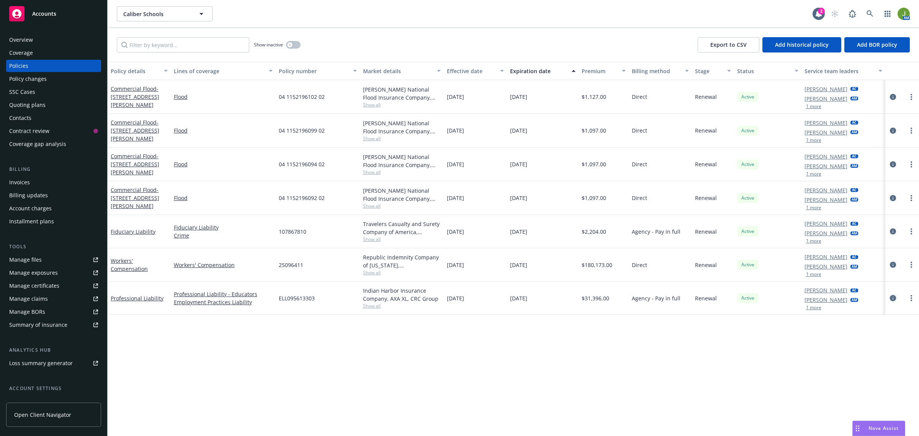
click at [894, 298] on icon "circleInformation" at bounding box center [893, 298] width 6 height 6
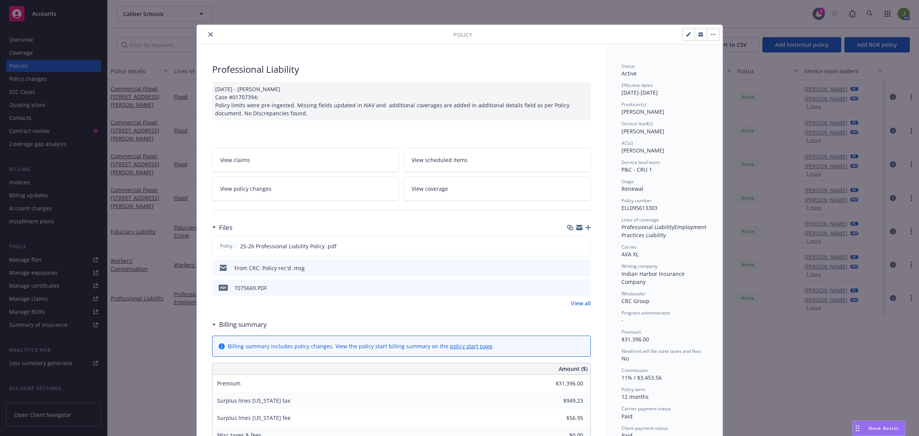
click at [206, 36] on button "close" at bounding box center [210, 34] width 9 height 9
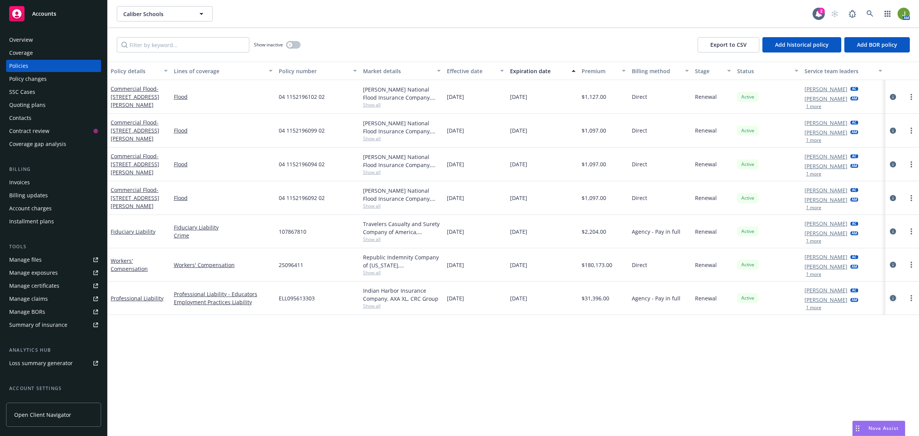
click at [895, 297] on icon "circleInformation" at bounding box center [893, 298] width 6 height 6
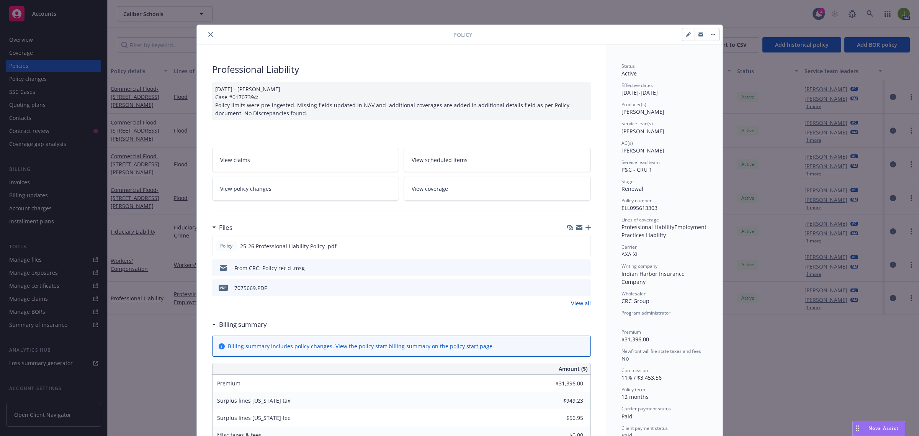
click at [581, 270] on button at bounding box center [584, 268] width 7 height 8
click at [581, 267] on icon "preview file" at bounding box center [583, 267] width 7 height 5
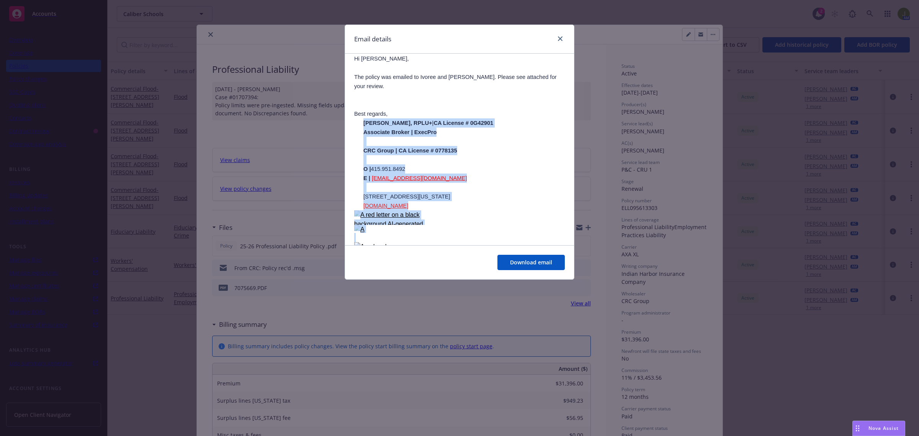
scroll to position [96, 0]
drag, startPoint x: 362, startPoint y: 154, endPoint x: 533, endPoint y: 170, distance: 172.0
click at [533, 170] on div "Best regards, Brandon Francisco, RPLU+ | CA License # 0G42901 Associate Broker …" at bounding box center [459, 193] width 211 height 189
copy div "Brandon Francisco, RPLU+ | CA License # 0G42901 Associate Broker | ExecPro CRC …"
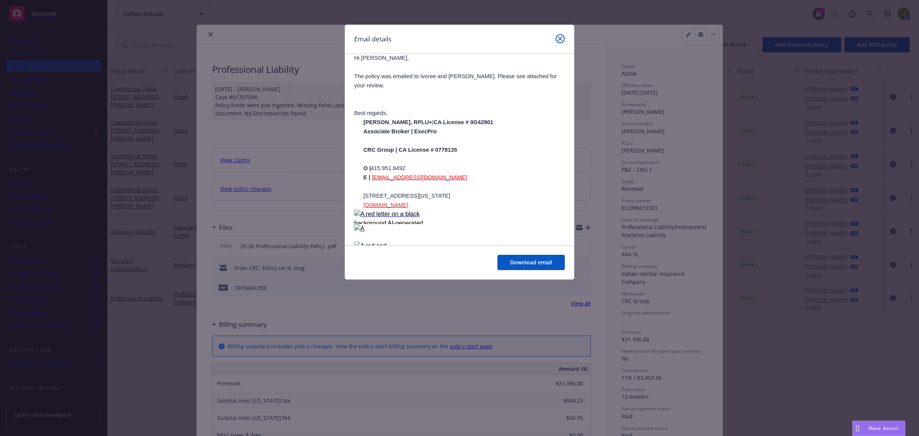
click at [560, 41] on link "close" at bounding box center [560, 38] width 9 height 9
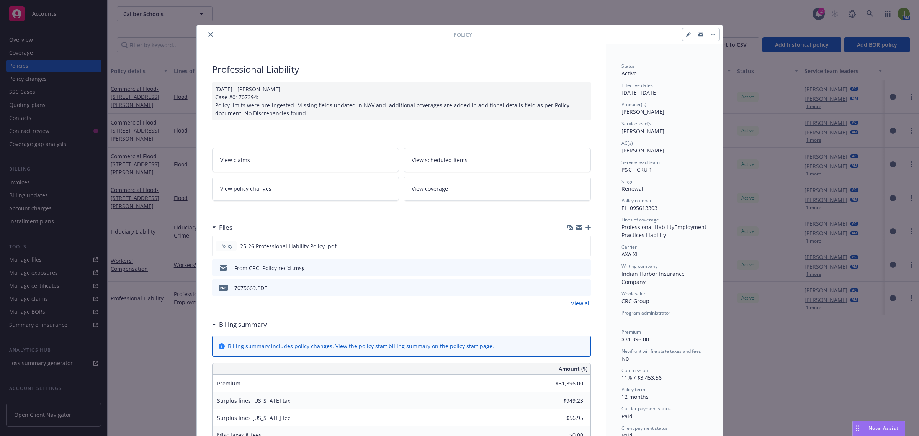
click at [208, 33] on icon "close" at bounding box center [210, 34] width 5 height 5
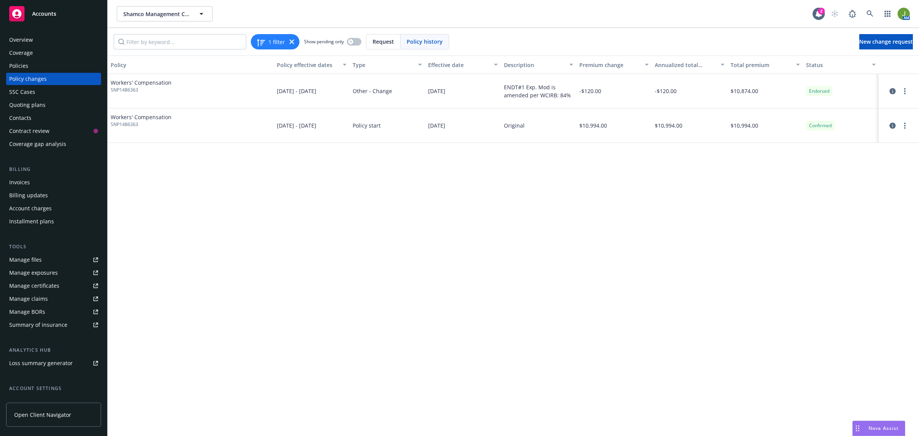
click at [23, 66] on div "Policies" at bounding box center [18, 66] width 19 height 12
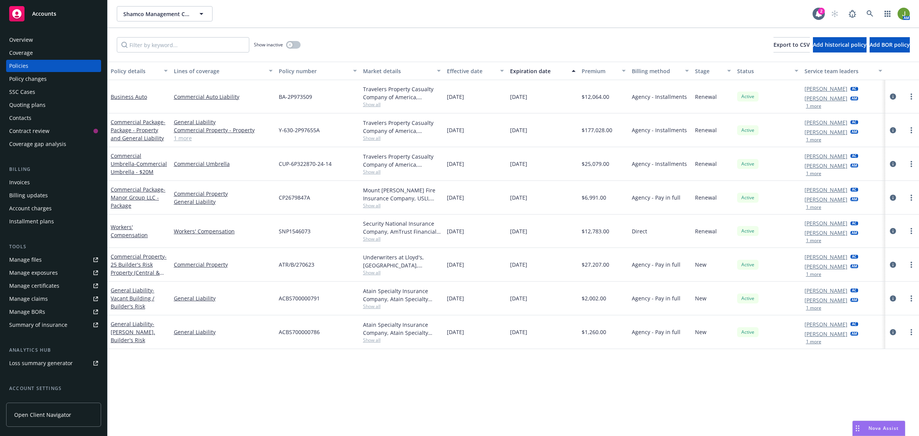
click at [43, 80] on div "Policy changes" at bounding box center [28, 79] width 38 height 12
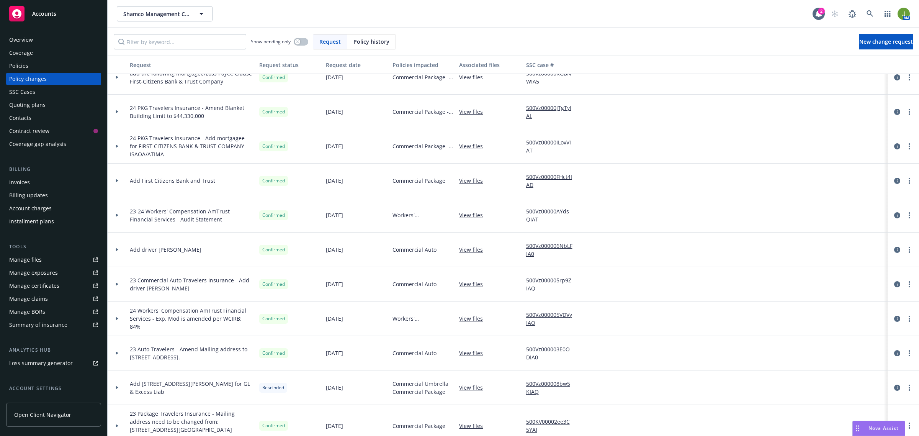
scroll to position [48, 0]
click at [894, 111] on icon "circleInformation" at bounding box center [897, 112] width 6 height 6
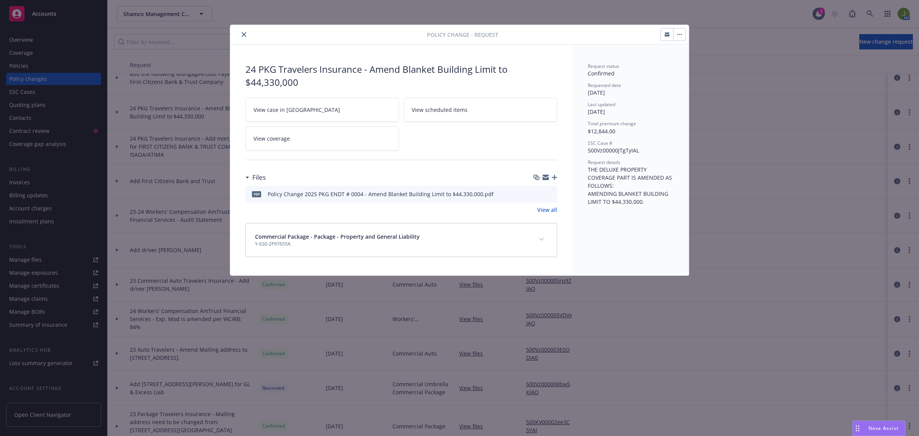
click at [550, 195] on icon "preview file" at bounding box center [550, 193] width 7 height 5
click at [245, 35] on icon "close" at bounding box center [244, 34] width 5 height 5
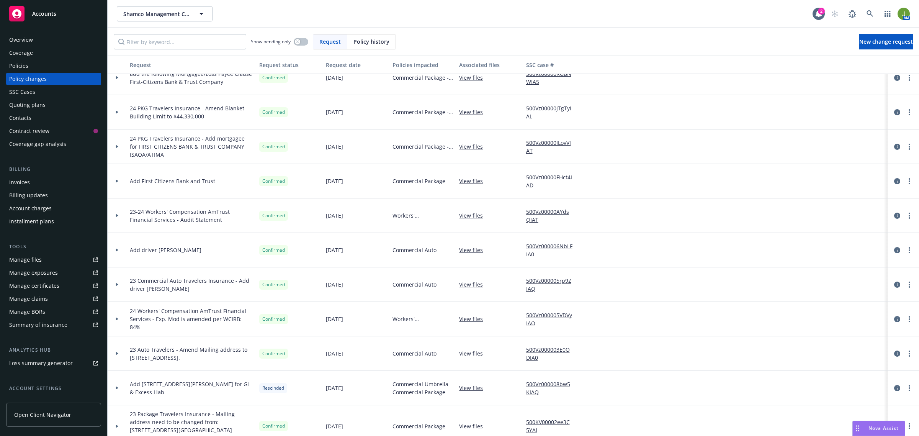
click at [47, 77] on div "Policy changes" at bounding box center [53, 79] width 89 height 12
click at [894, 112] on icon "circleInformation" at bounding box center [897, 112] width 6 height 6
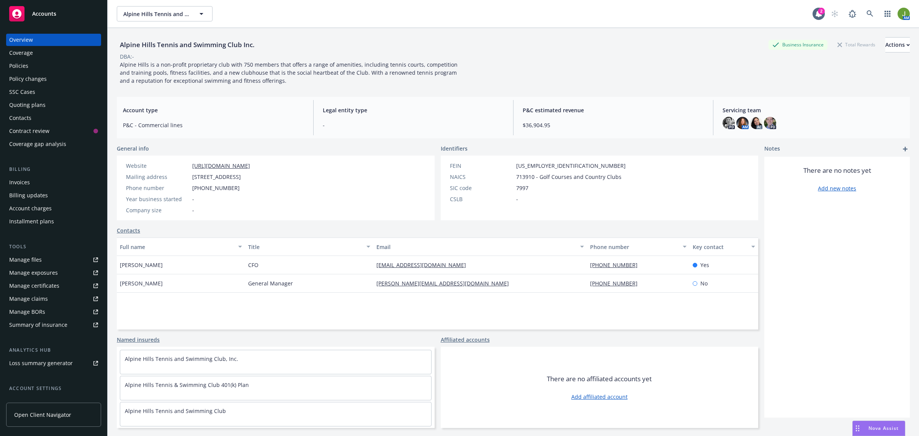
click at [39, 66] on div "Policies" at bounding box center [53, 66] width 89 height 12
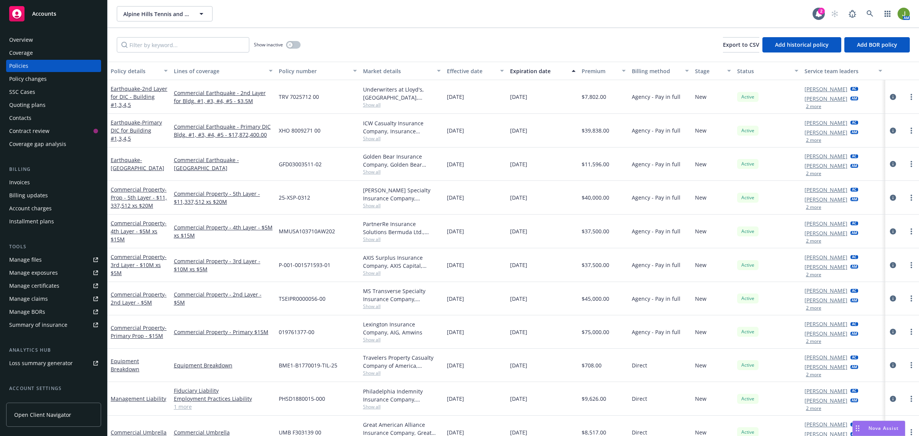
click at [59, 17] on div "Accounts" at bounding box center [53, 13] width 89 height 15
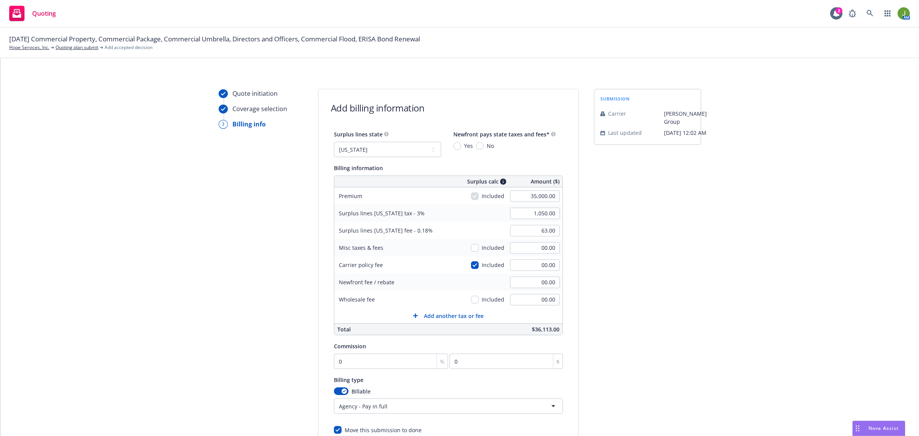
select select "CA"
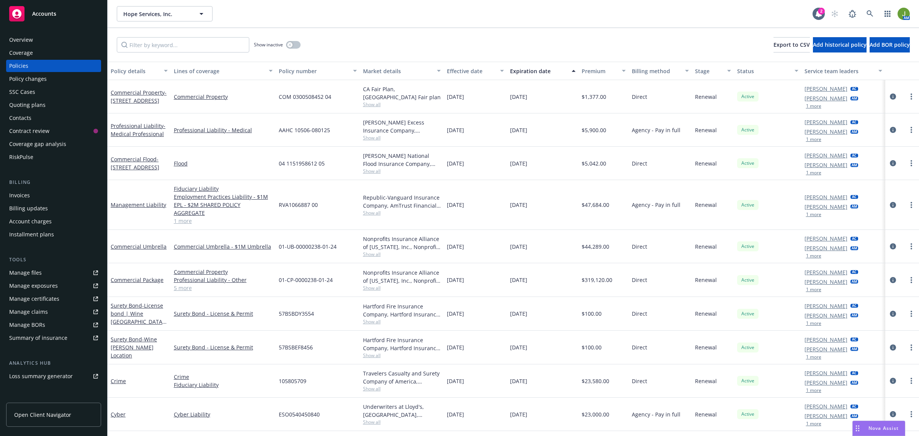
scroll to position [21, 0]
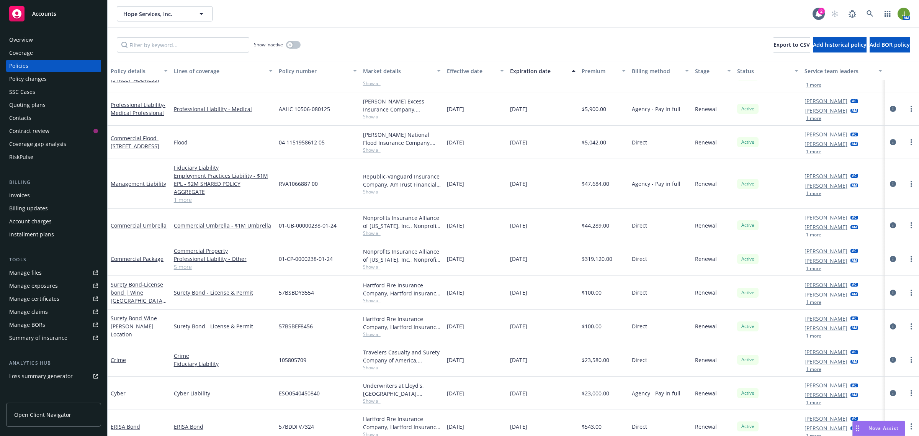
click at [49, 275] on link "Manage files" at bounding box center [53, 273] width 95 height 12
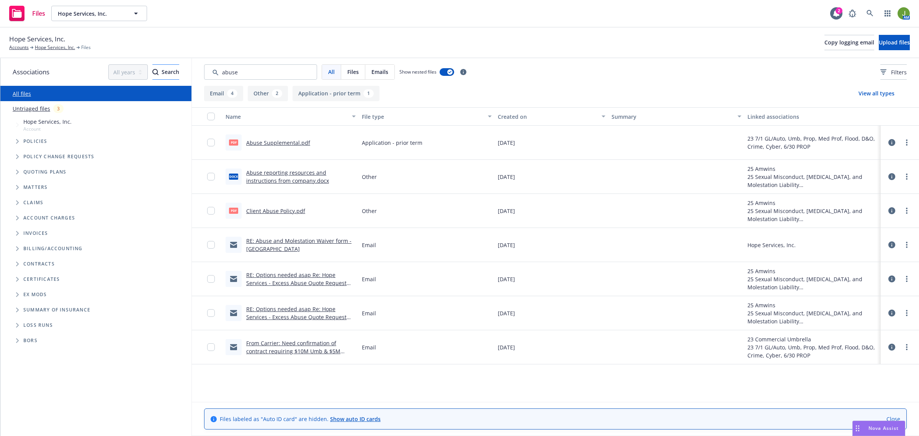
drag, startPoint x: 249, startPoint y: 72, endPoint x: 158, endPoint y: 68, distance: 91.2
click at [159, 68] on div "Associations All years 2027 2026 2025 2024 2023 2022 2021 2020 2019 2018 2017 2…" at bounding box center [459, 247] width 919 height 378
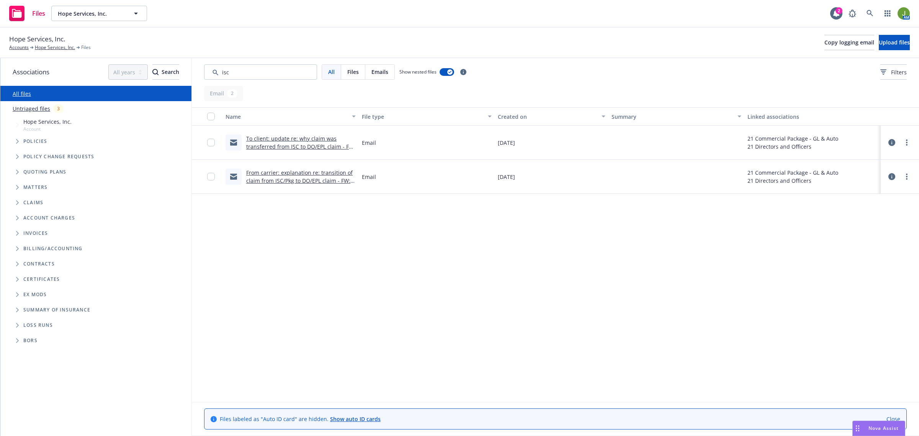
type input "isc"
click at [269, 141] on link "To client: update re: why claim was transferred from ISC to DO/EPL claim - FW: …" at bounding box center [300, 146] width 109 height 23
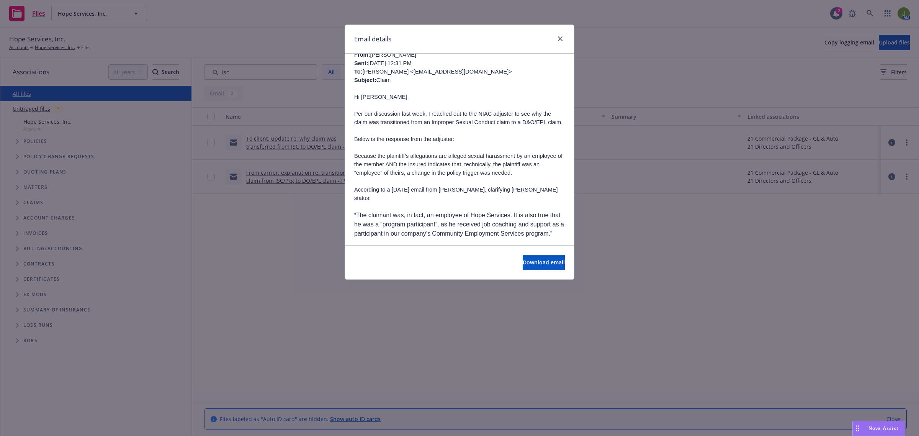
scroll to position [239, 0]
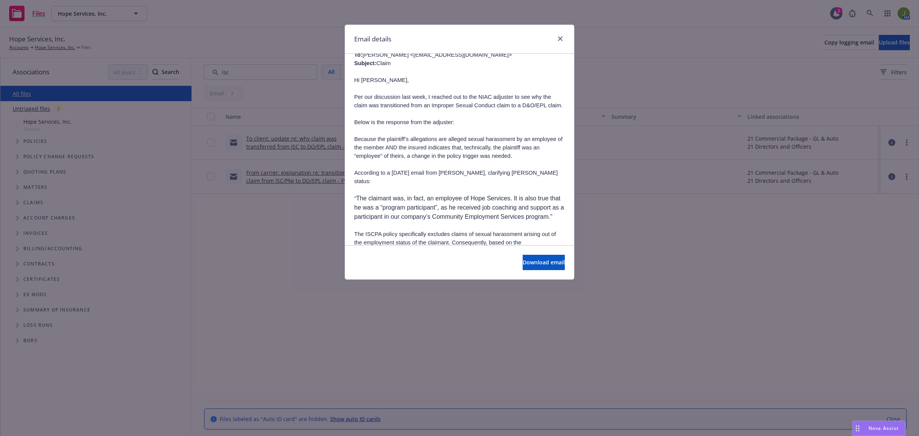
click at [360, 159] on span "Because the plaintiff’s allegations are alleged sexual harassment by an employe…" at bounding box center [458, 147] width 208 height 23
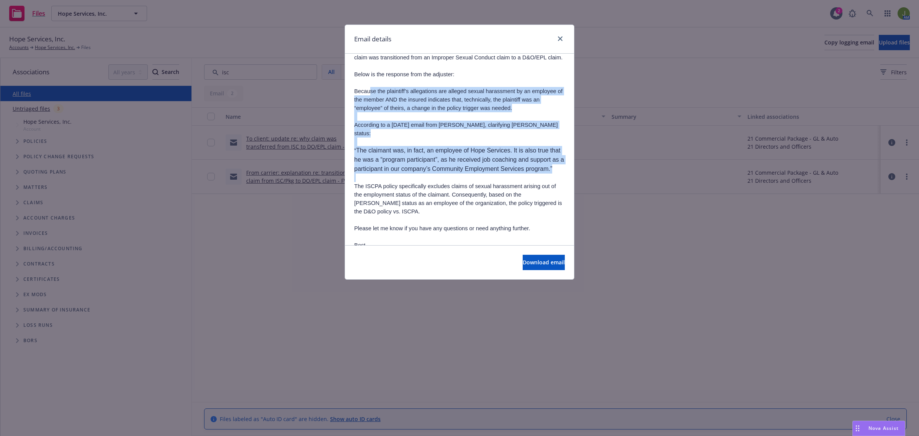
scroll to position [335, 0]
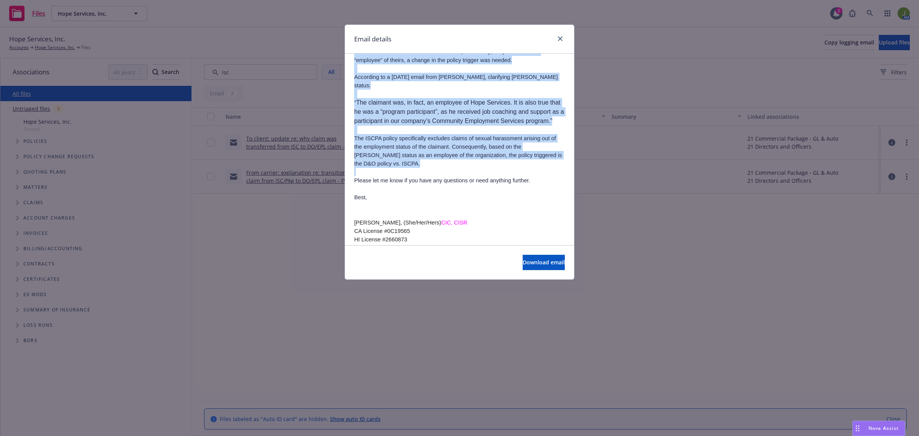
drag, startPoint x: 362, startPoint y: 177, endPoint x: 527, endPoint y: 209, distance: 168.6
click at [527, 209] on div "[PERSON_NAME], (She/Her/Hers) CIC, CISR CA License #0C19565 HI License #2660873…" at bounding box center [459, 60] width 211 height 578
copy div "Because the plaintiff’s allegations are alleged sexual harassment by an employe…"
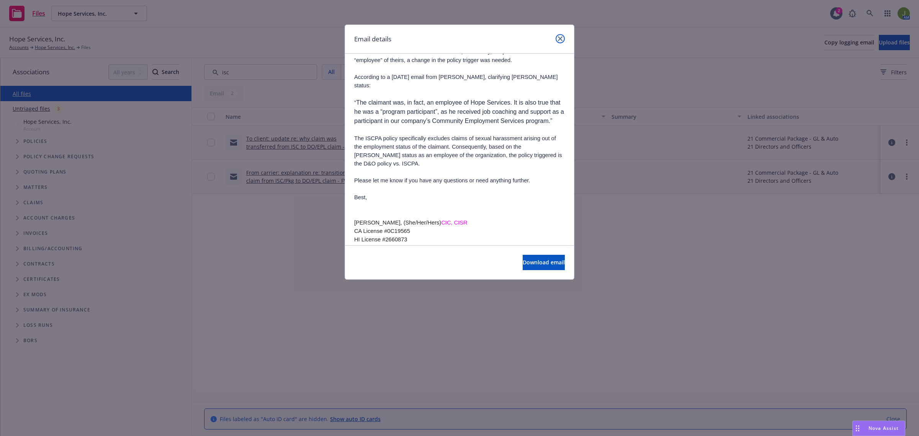
click at [559, 35] on link "close" at bounding box center [560, 38] width 9 height 9
